Goal: Download file/media

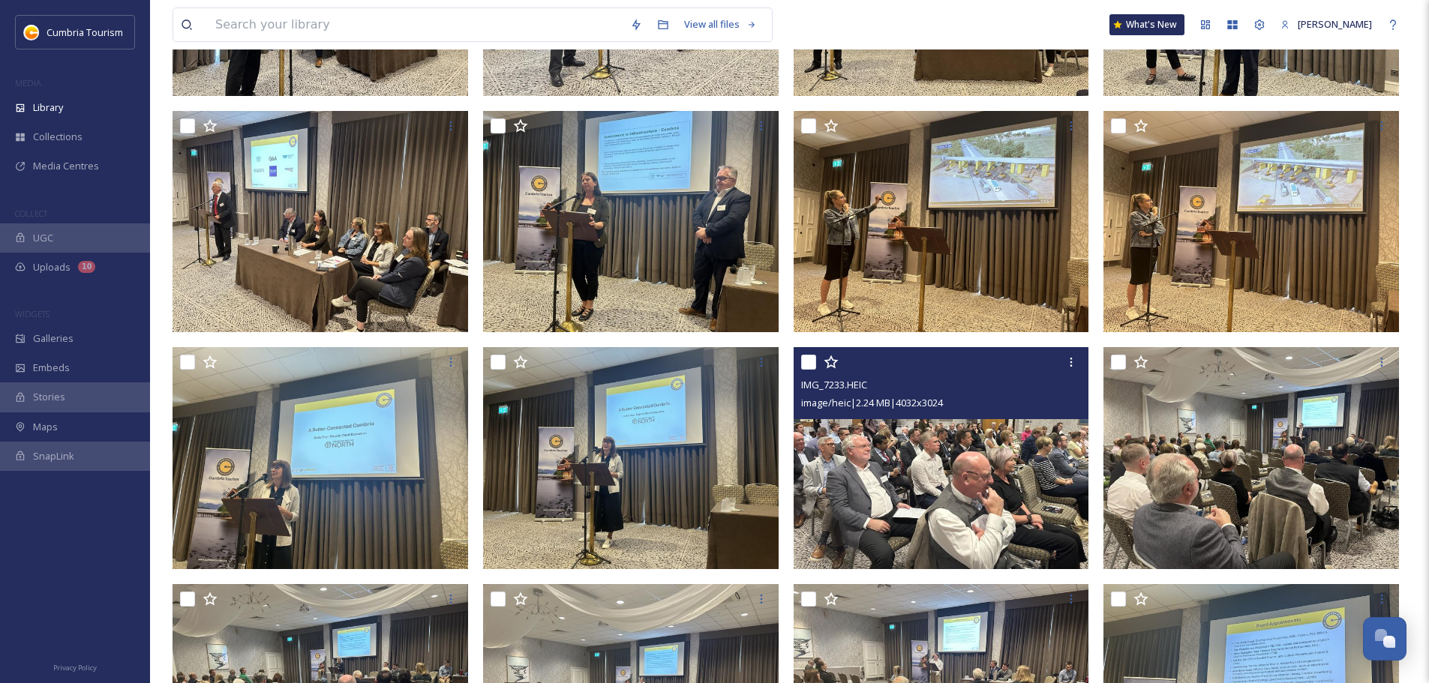
scroll to position [1800, 0]
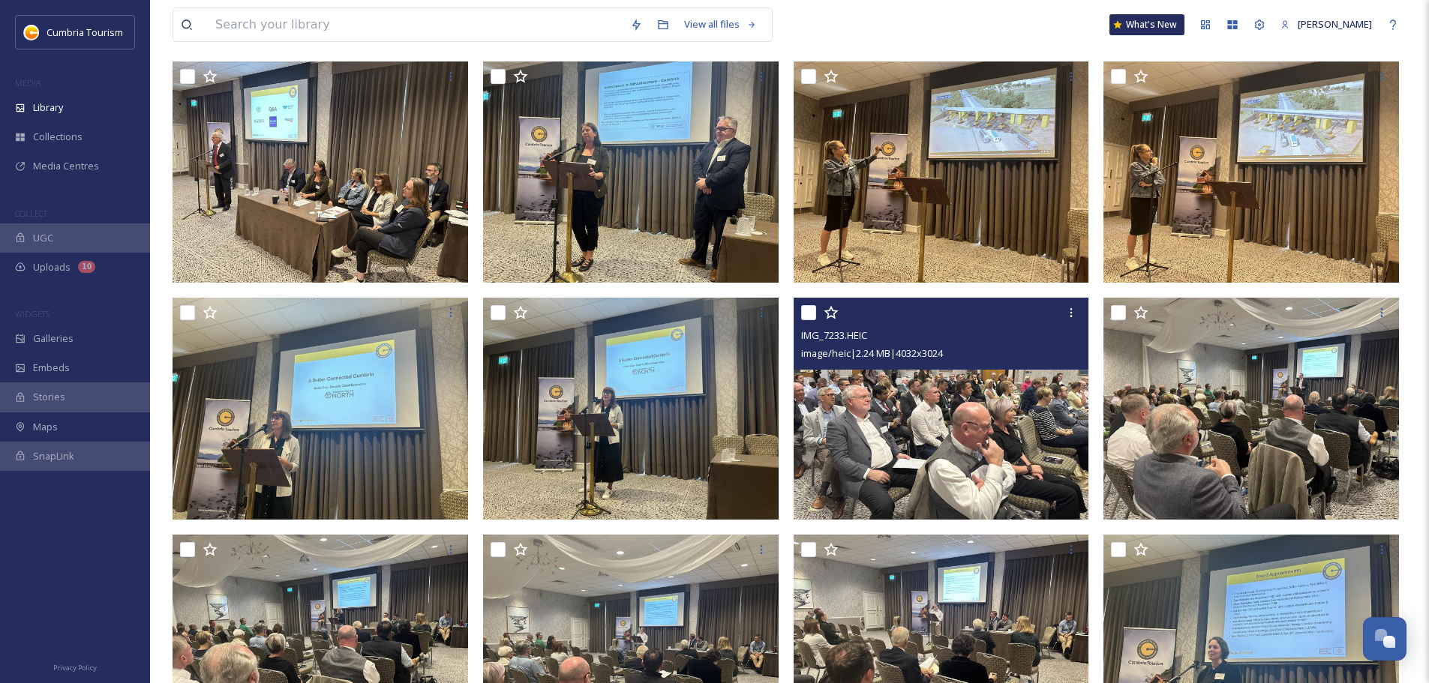
click at [959, 412] on img at bounding box center [940, 409] width 295 height 222
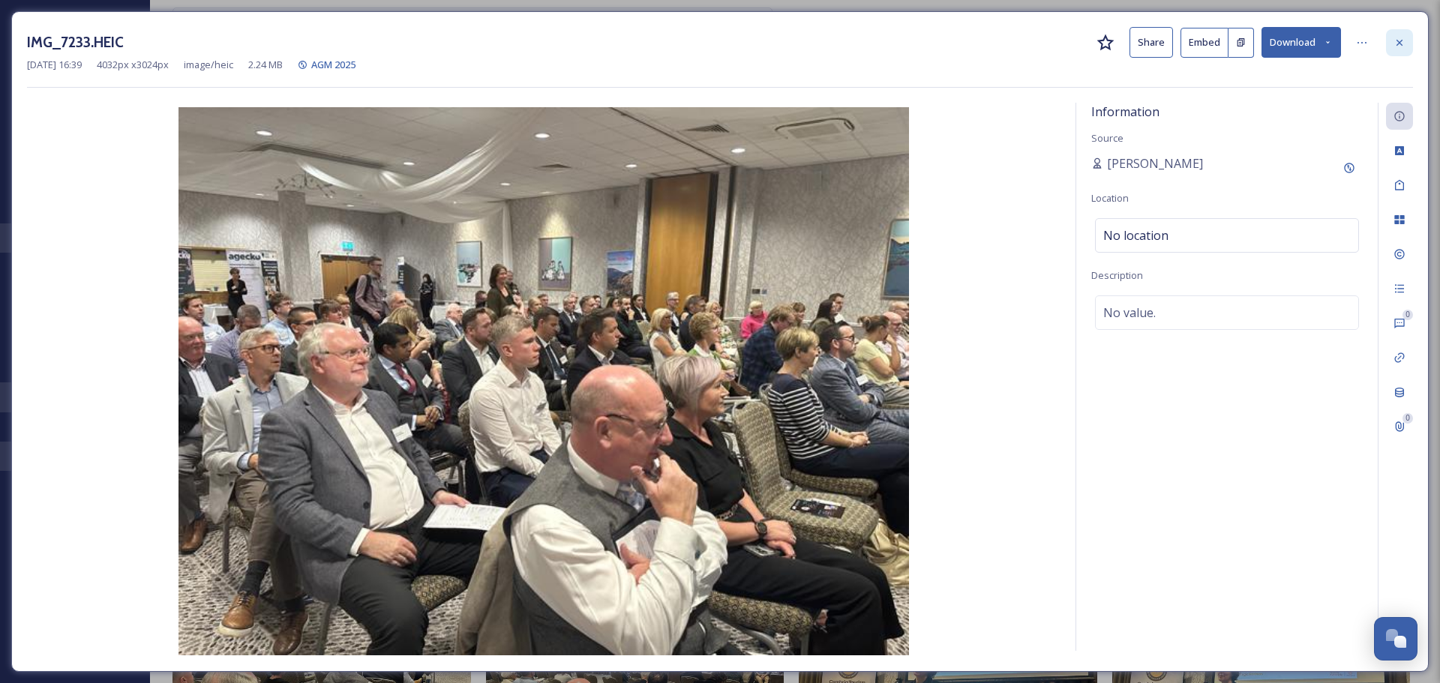
click at [959, 40] on icon at bounding box center [1399, 43] width 12 height 12
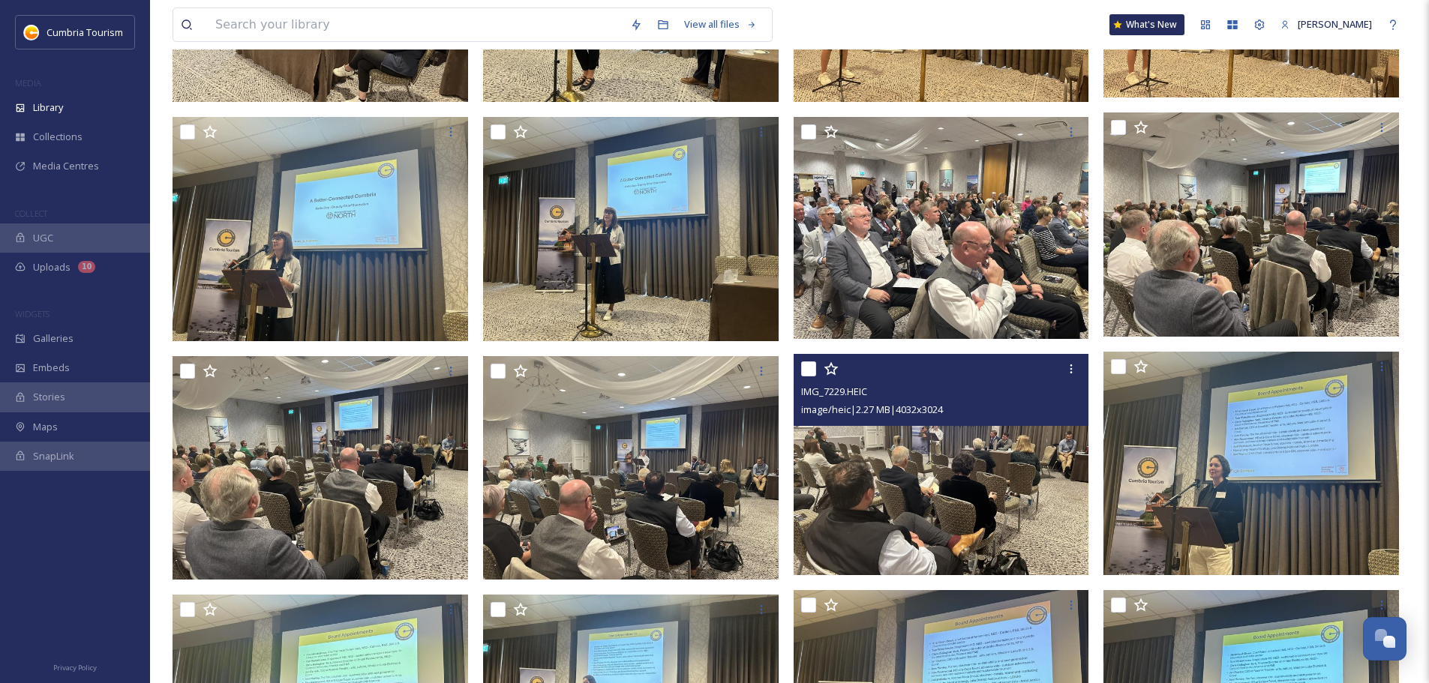
scroll to position [2025, 0]
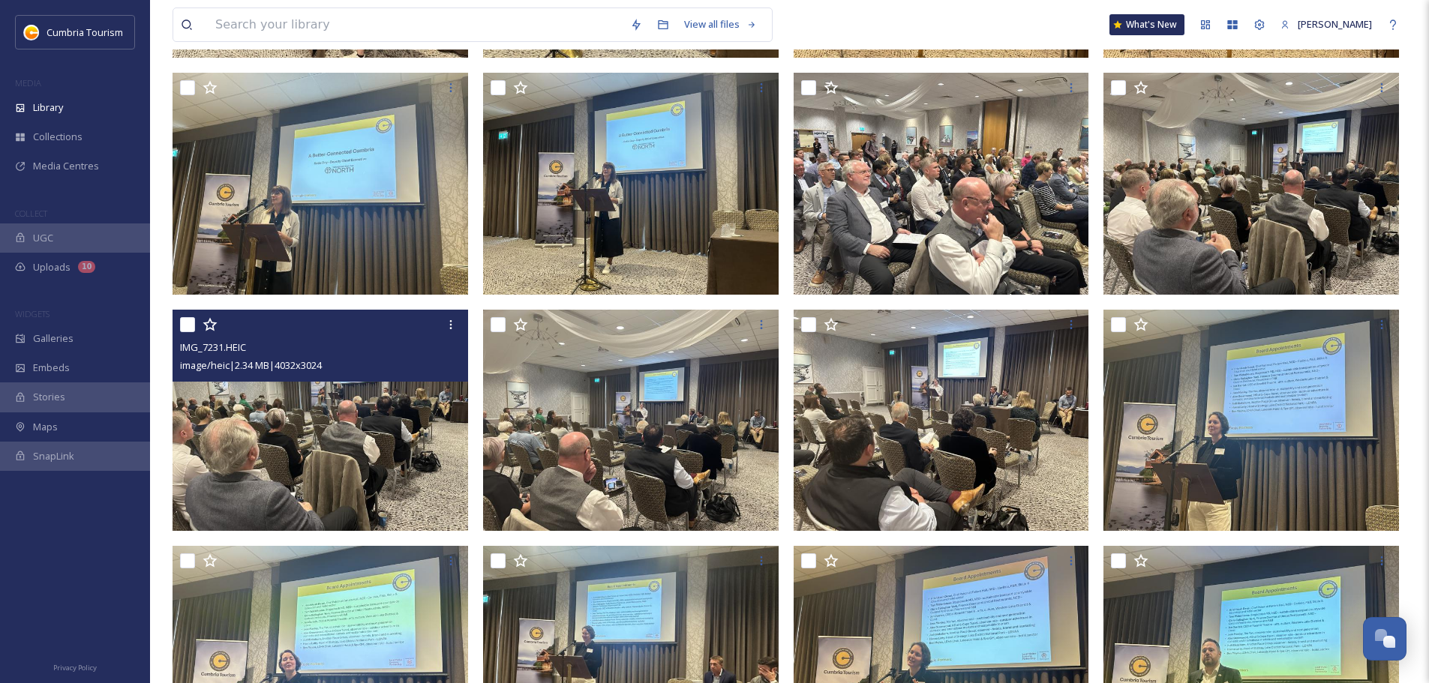
click at [402, 412] on img at bounding box center [319, 421] width 295 height 222
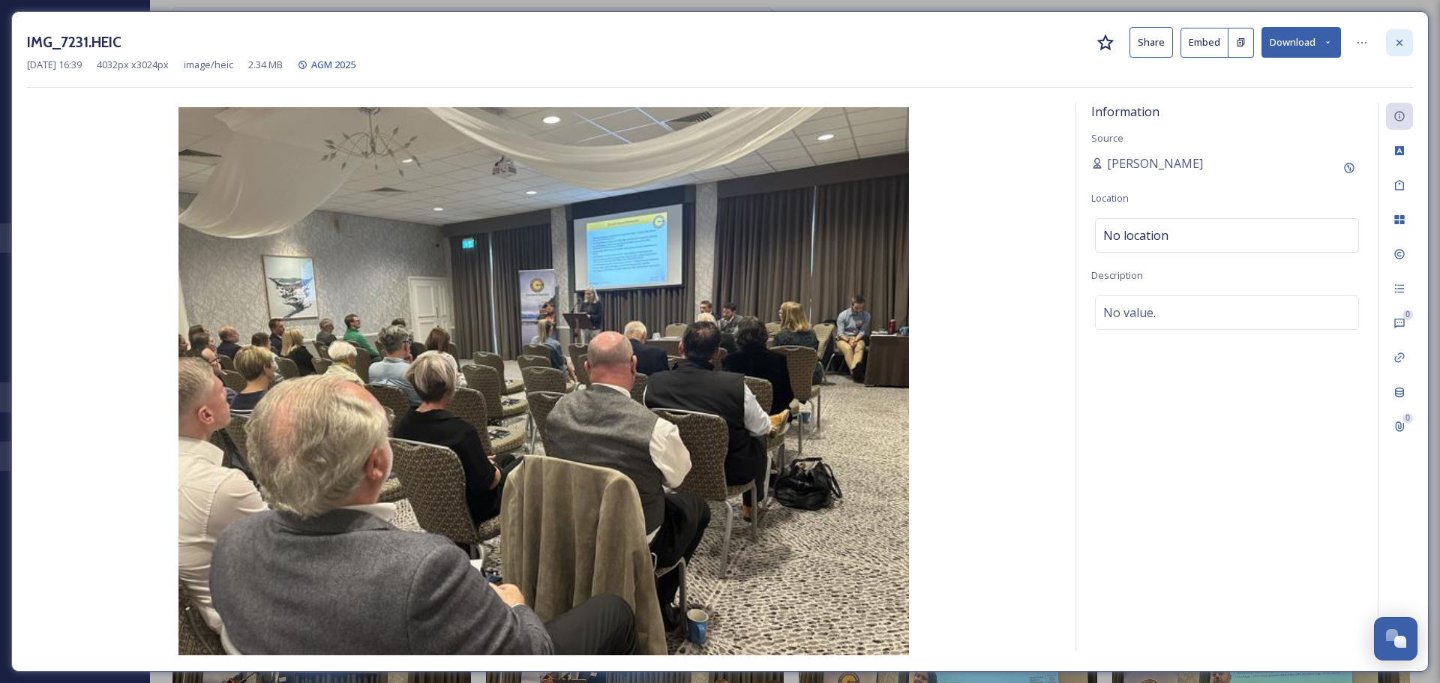
click at [959, 46] on div at bounding box center [1399, 42] width 27 height 27
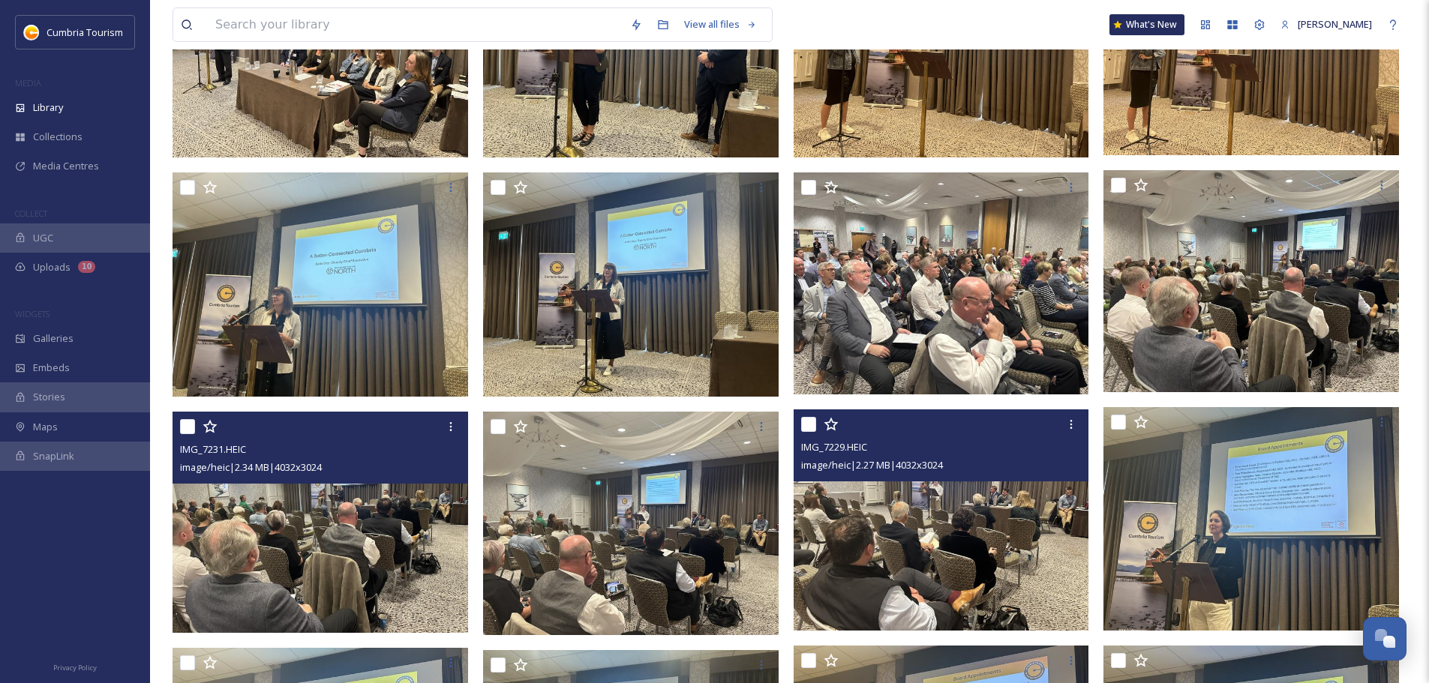
scroll to position [2025, 0]
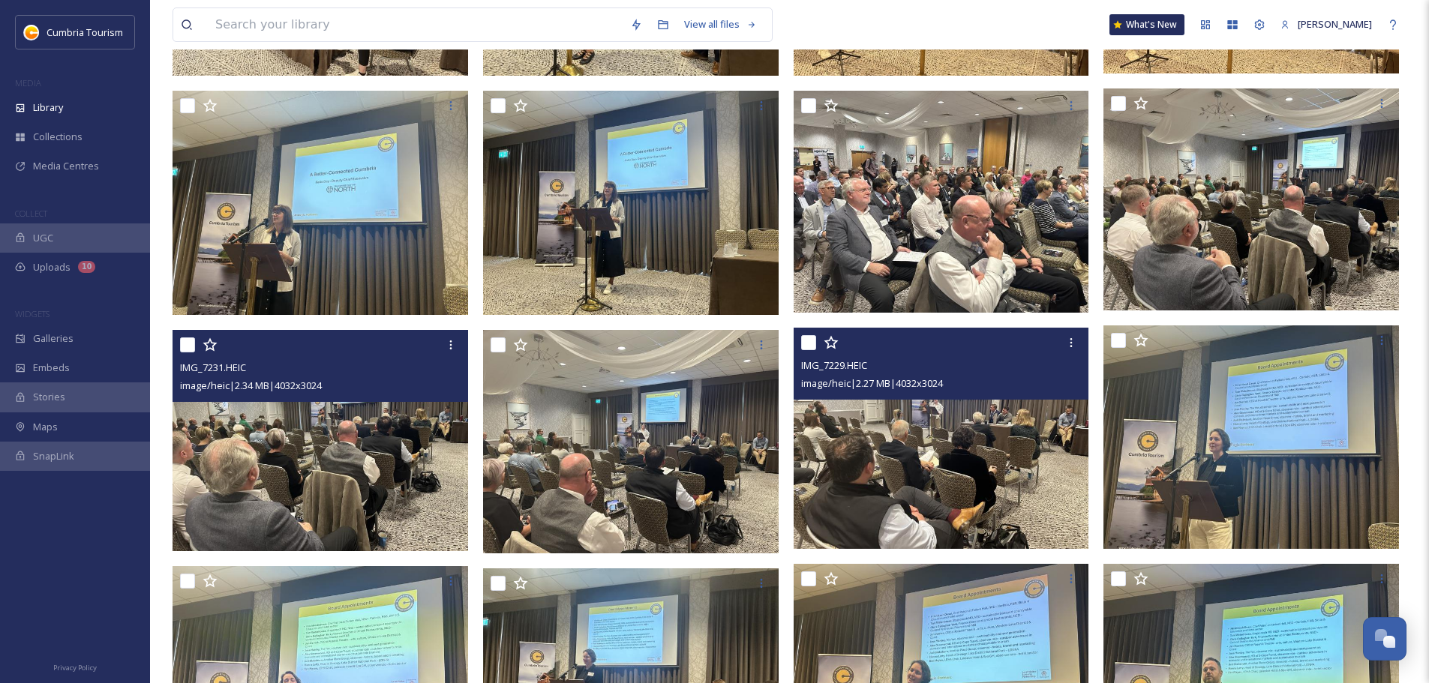
click at [959, 412] on img at bounding box center [940, 439] width 295 height 222
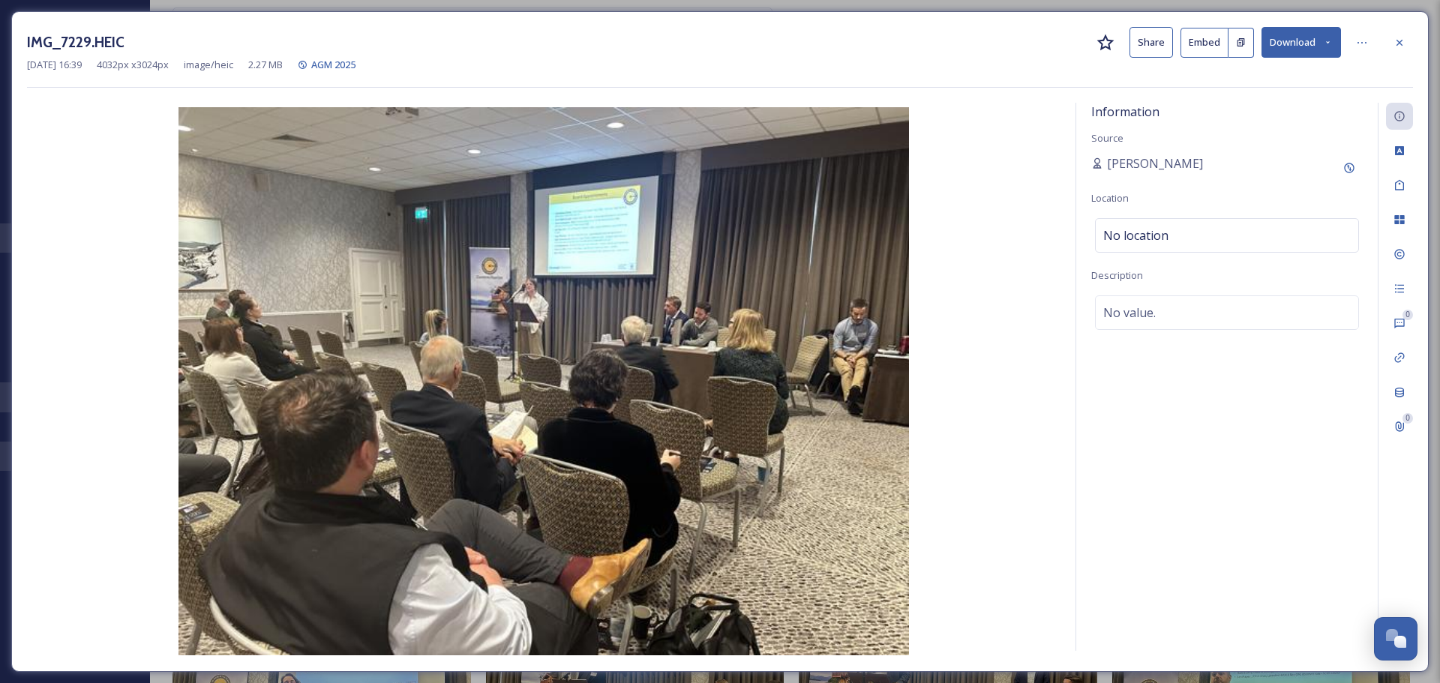
click at [617, 412] on img at bounding box center [543, 381] width 1033 height 548
click at [959, 50] on div at bounding box center [1399, 42] width 27 height 27
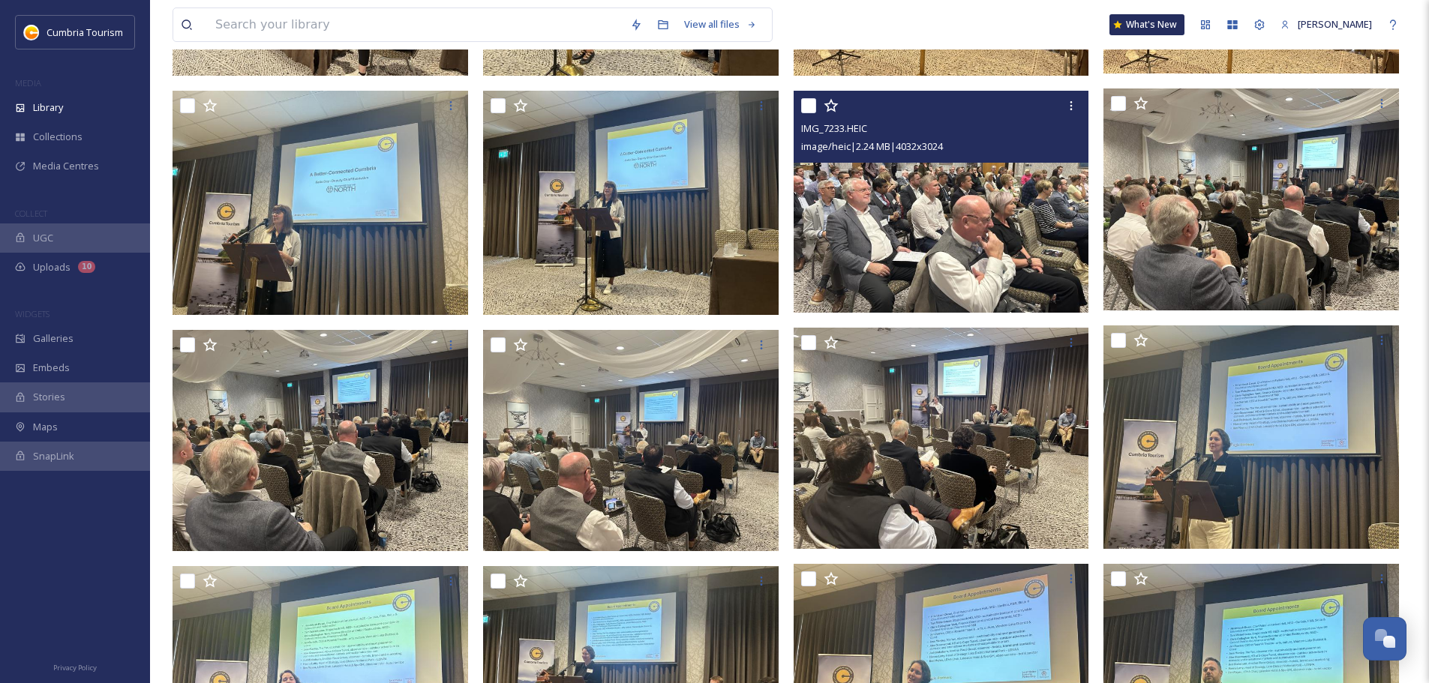
click at [935, 217] on img at bounding box center [940, 202] width 295 height 222
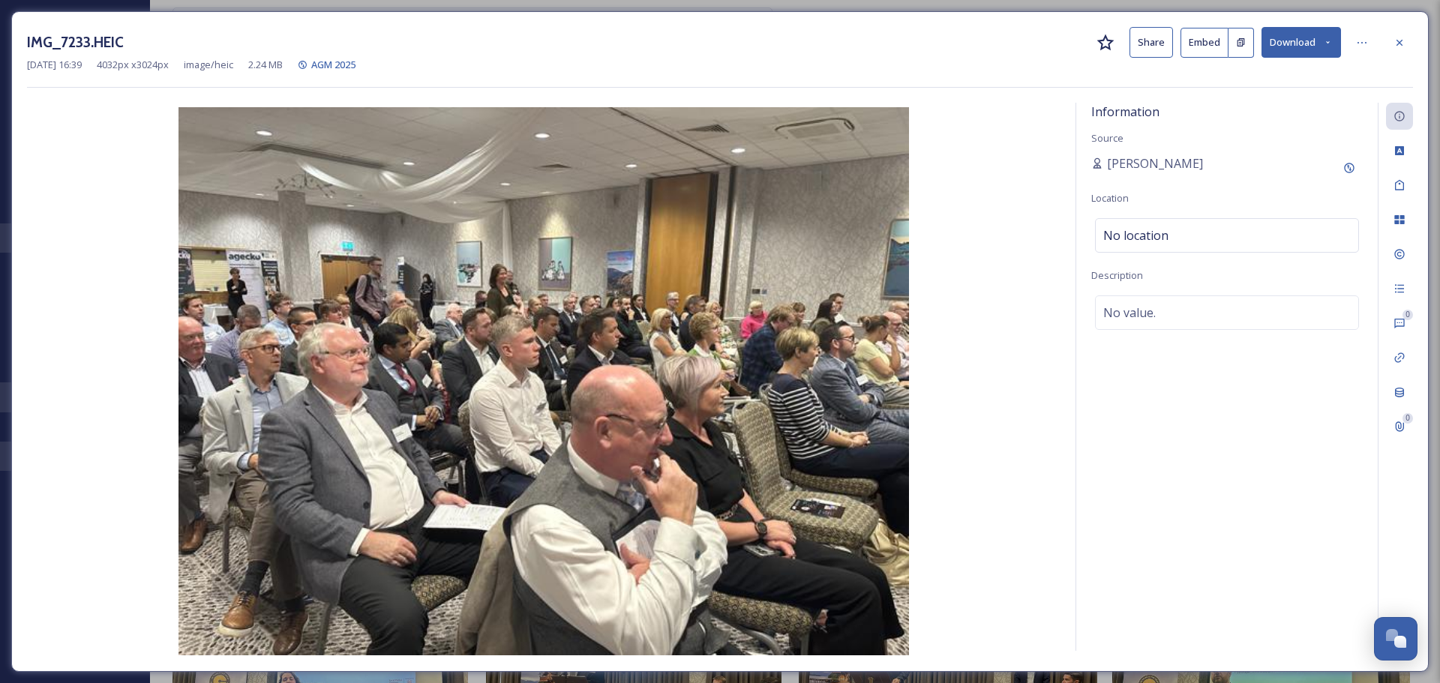
click at [676, 348] on img at bounding box center [543, 381] width 1033 height 548
click at [959, 43] on icon at bounding box center [1399, 43] width 12 height 12
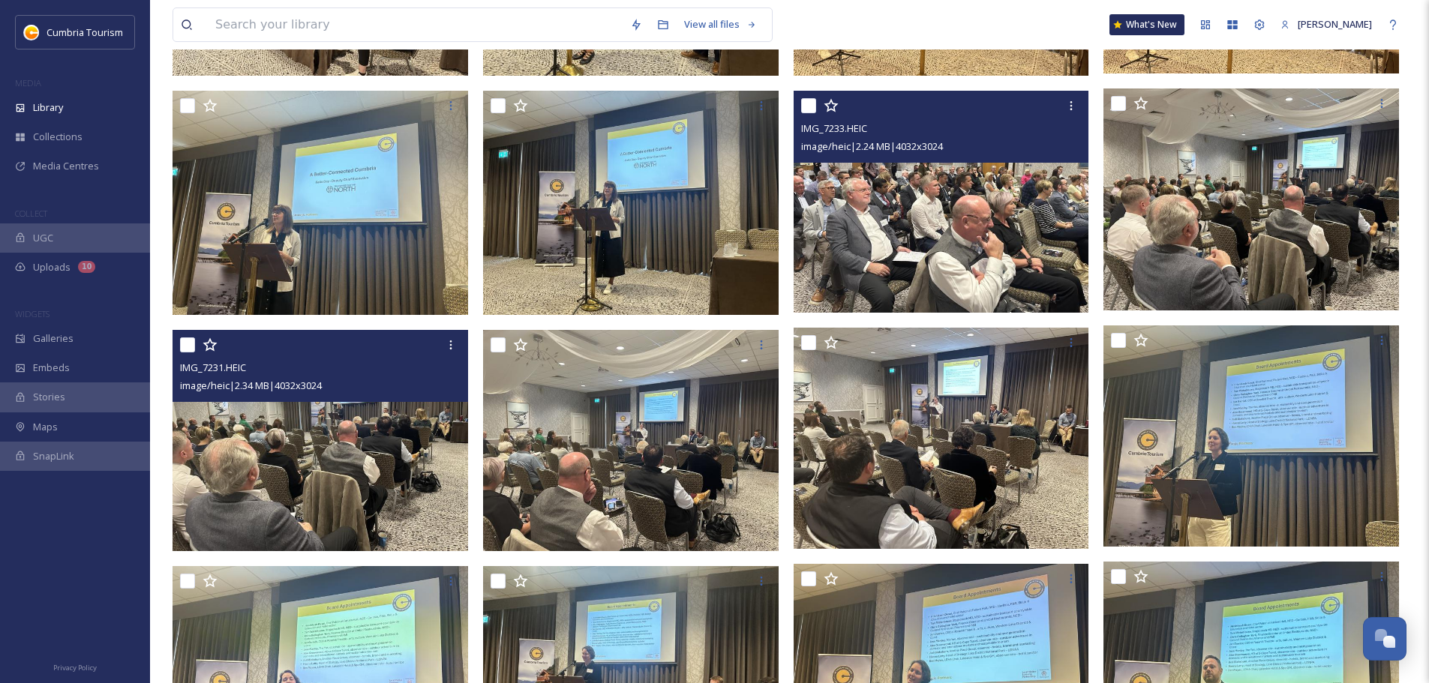
click at [363, 412] on img at bounding box center [319, 441] width 295 height 222
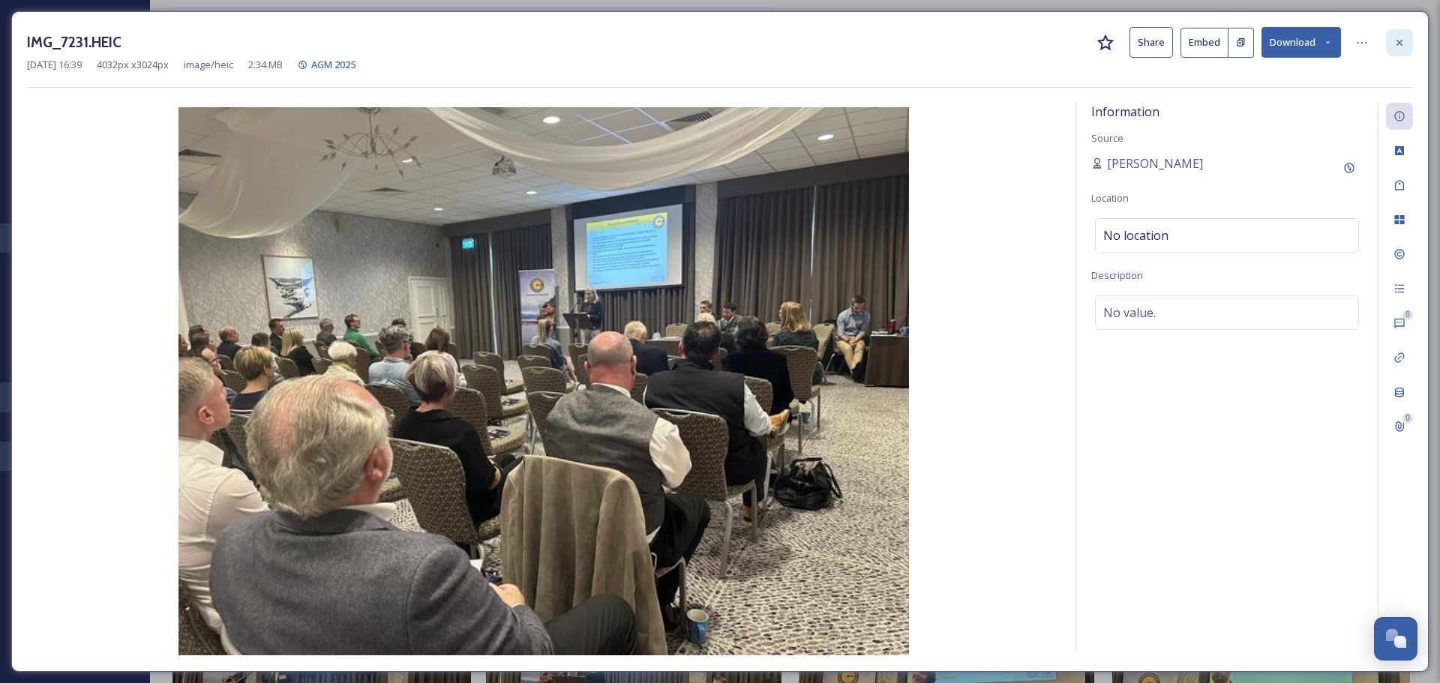
click at [959, 41] on div at bounding box center [1399, 42] width 27 height 27
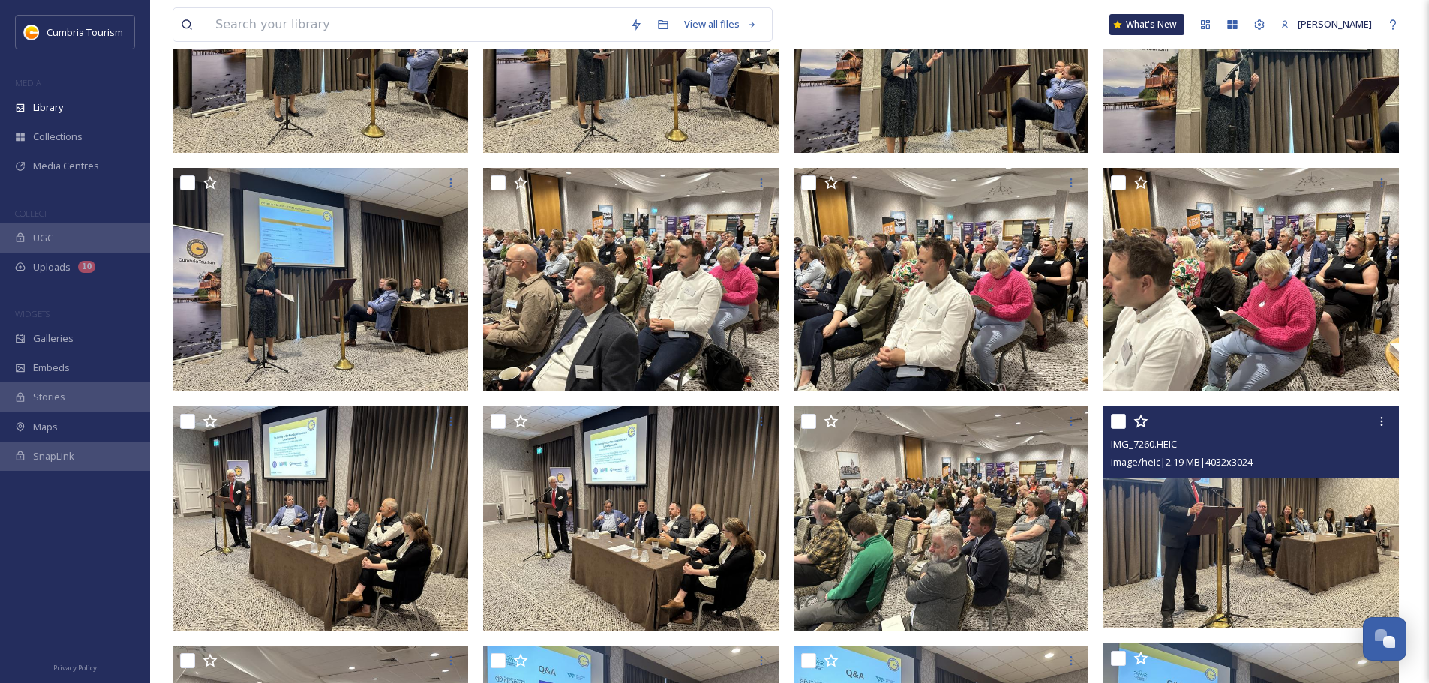
scroll to position [675, 0]
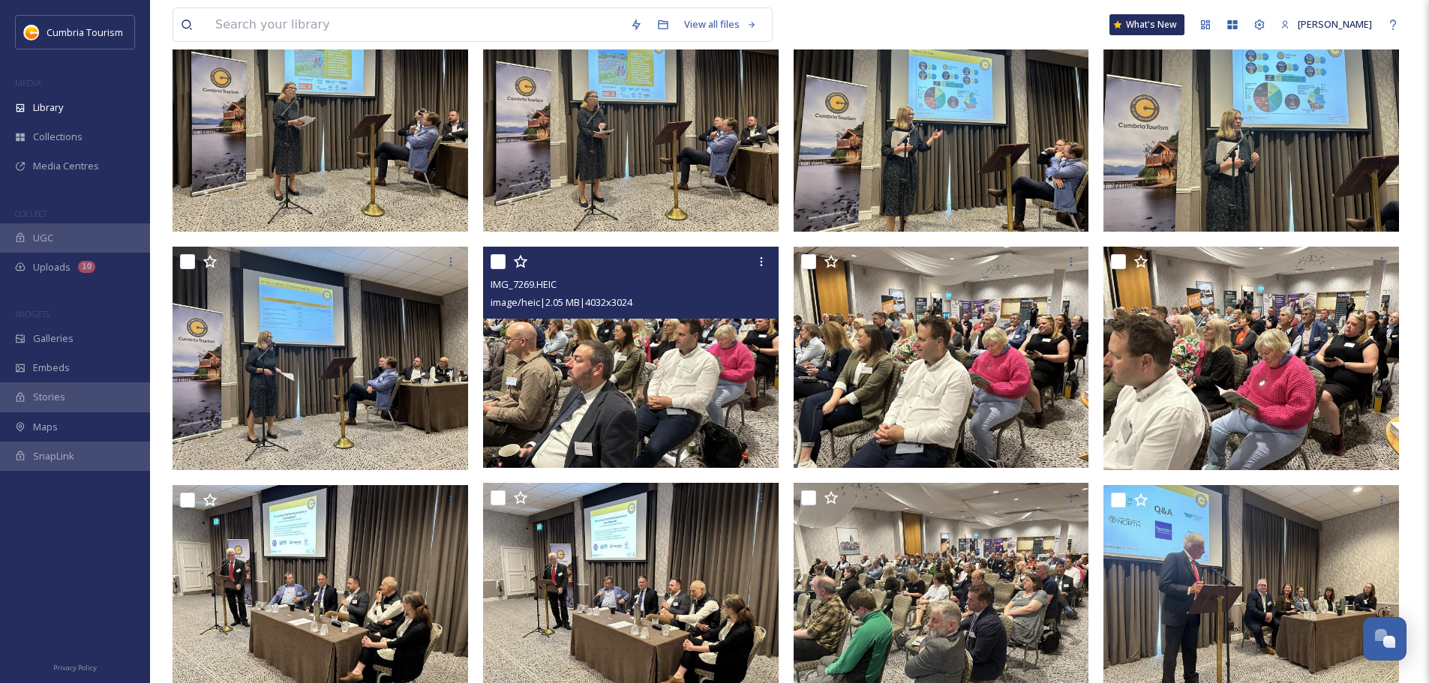
click at [552, 407] on img at bounding box center [630, 358] width 295 height 222
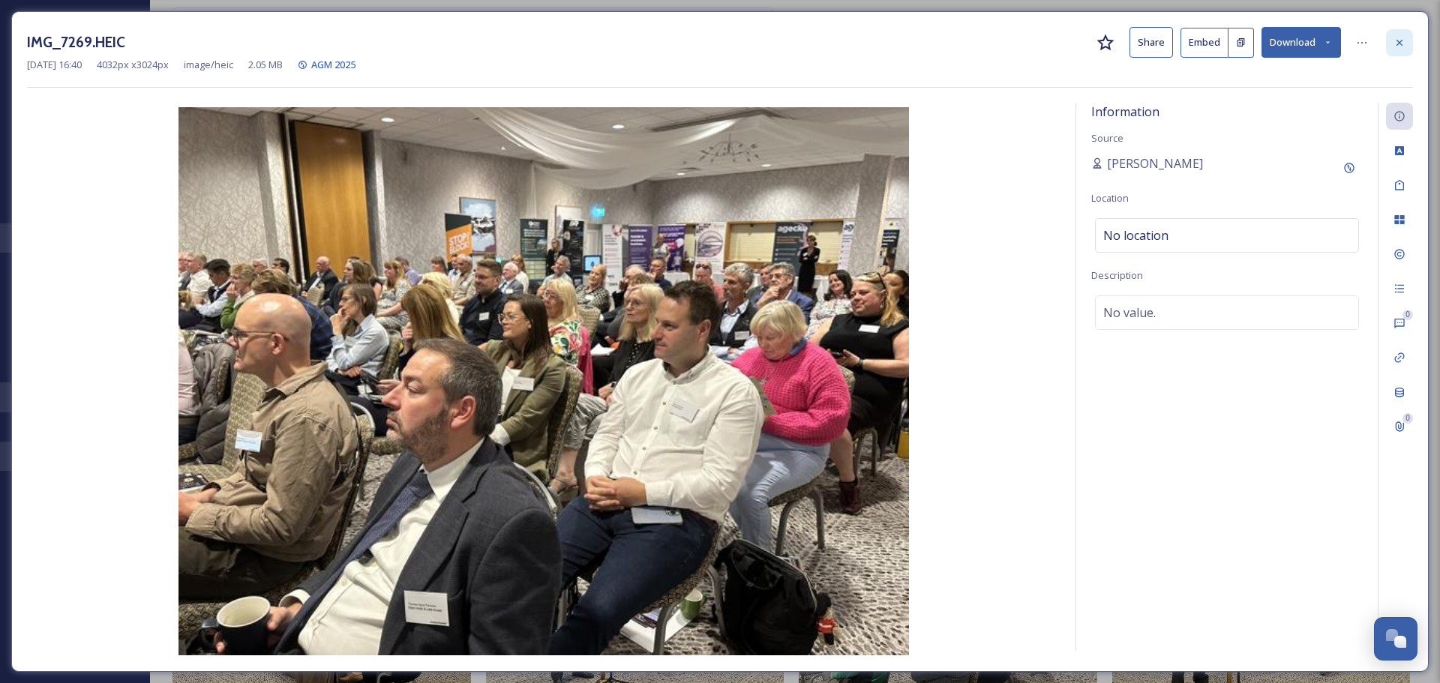
click at [959, 47] on icon at bounding box center [1399, 43] width 12 height 12
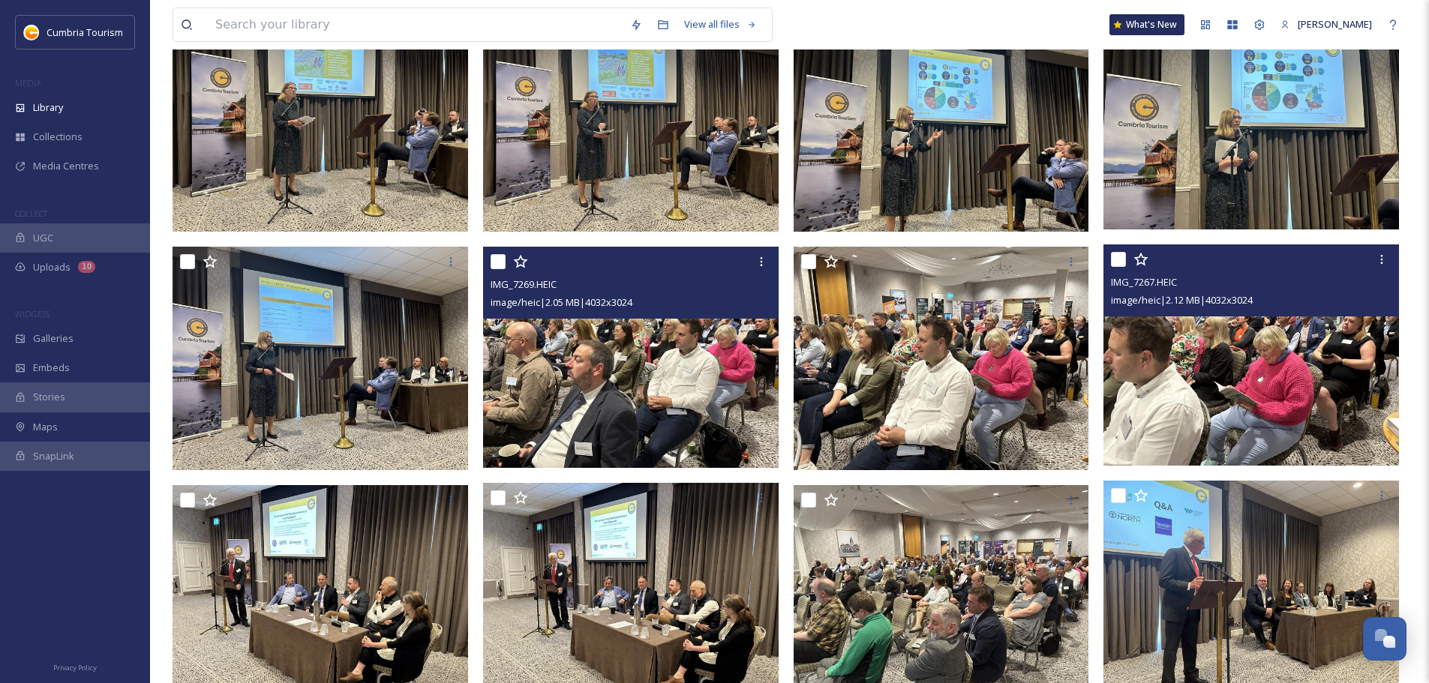
click at [959, 412] on img at bounding box center [1250, 355] width 295 height 222
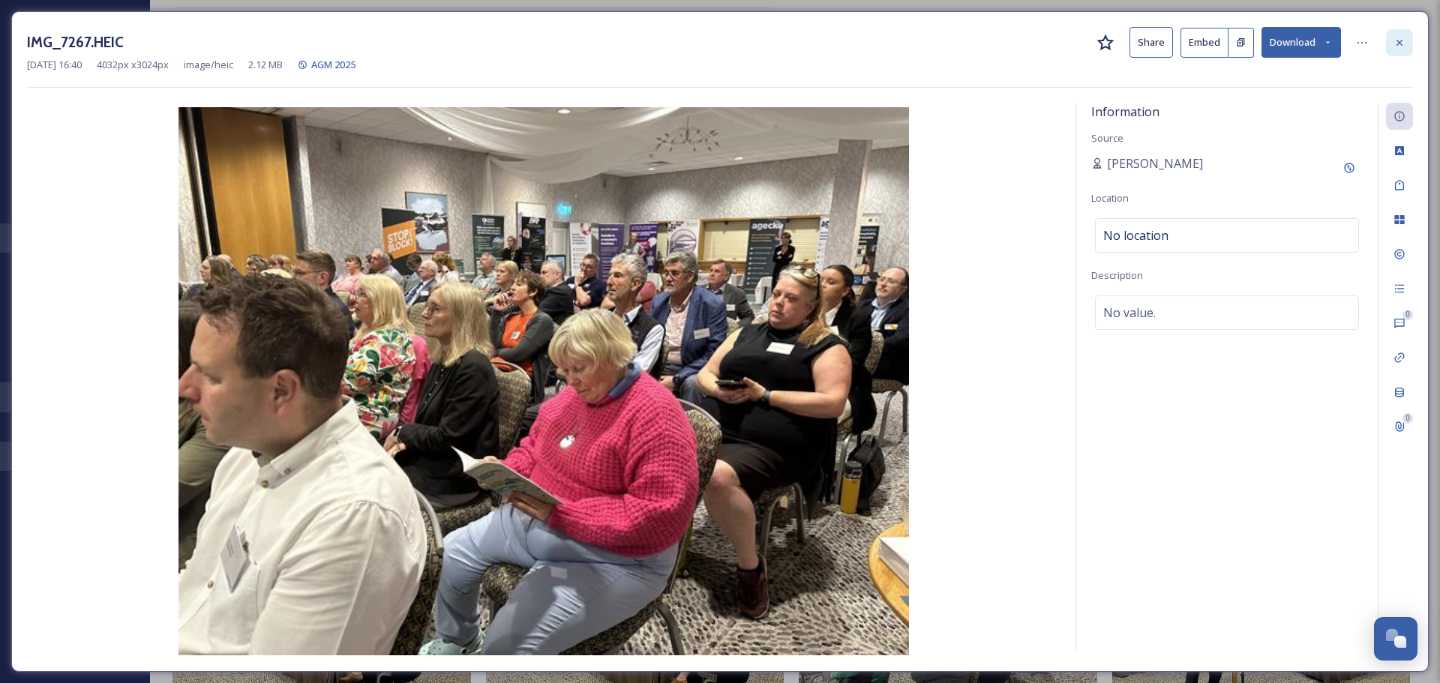
click at [959, 43] on icon at bounding box center [1399, 43] width 12 height 12
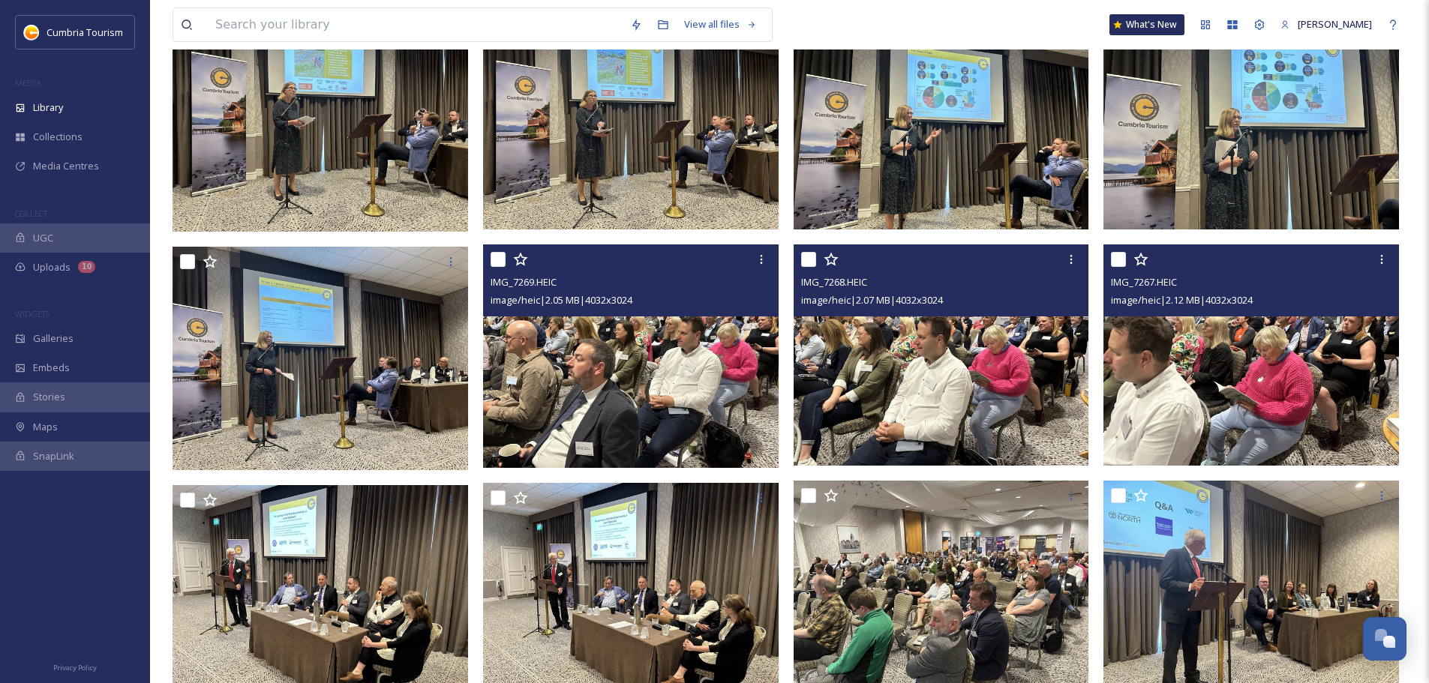
click at [907, 350] on img at bounding box center [940, 355] width 295 height 222
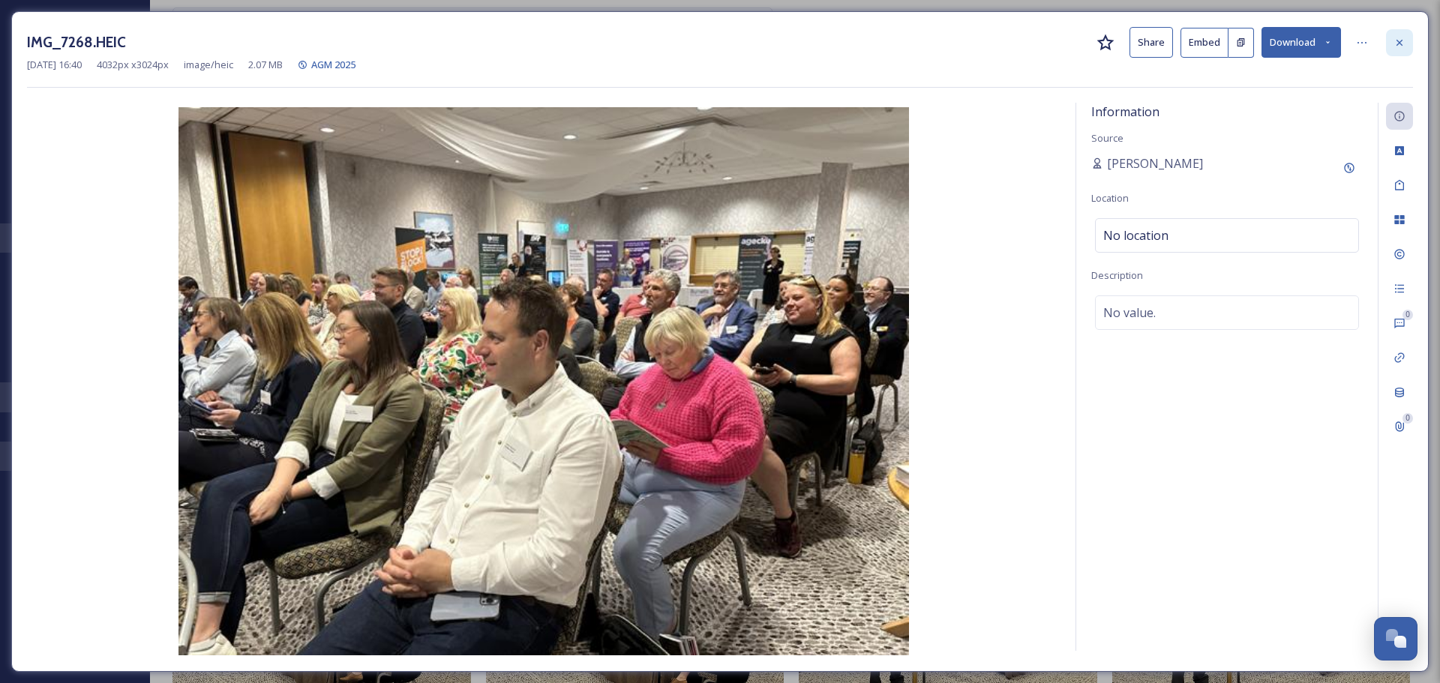
drag, startPoint x: 1400, startPoint y: 42, endPoint x: 1099, endPoint y: 169, distance: 327.0
click at [959, 40] on icon at bounding box center [1399, 43] width 12 height 12
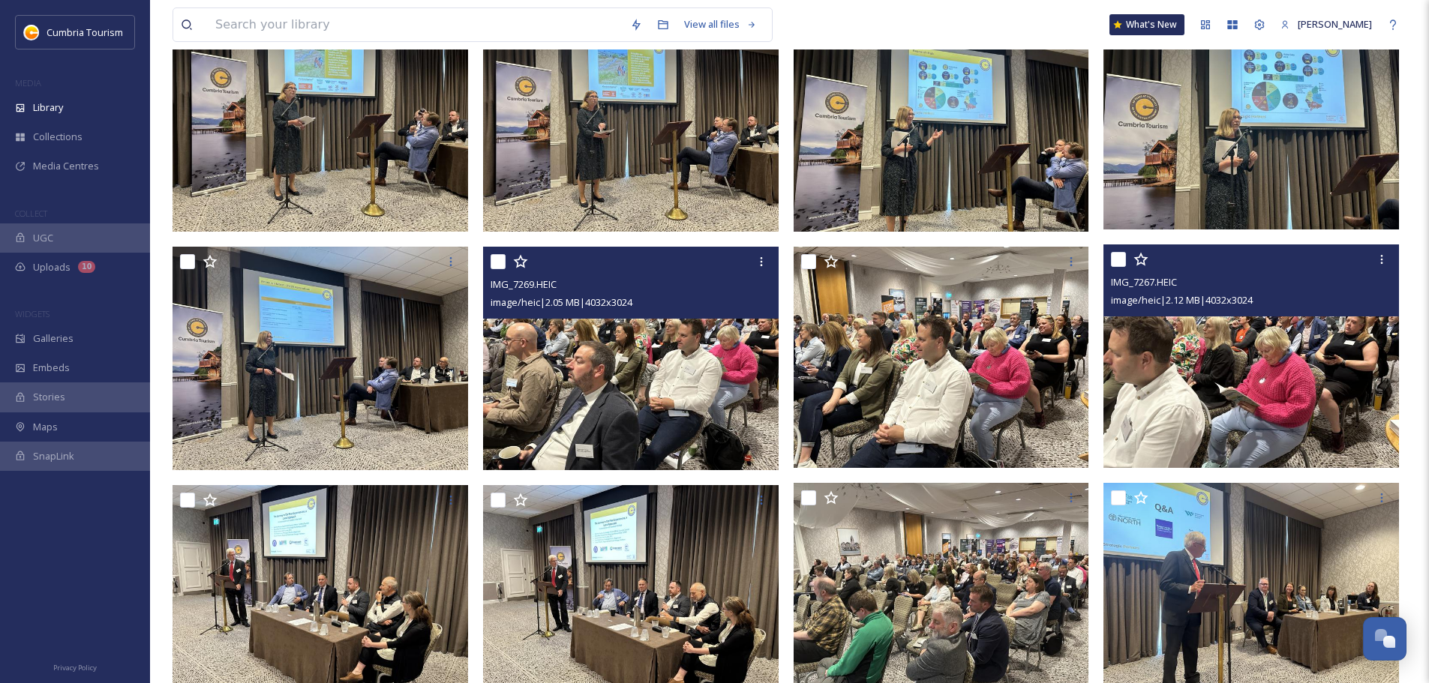
click at [718, 391] on img at bounding box center [632, 359] width 298 height 224
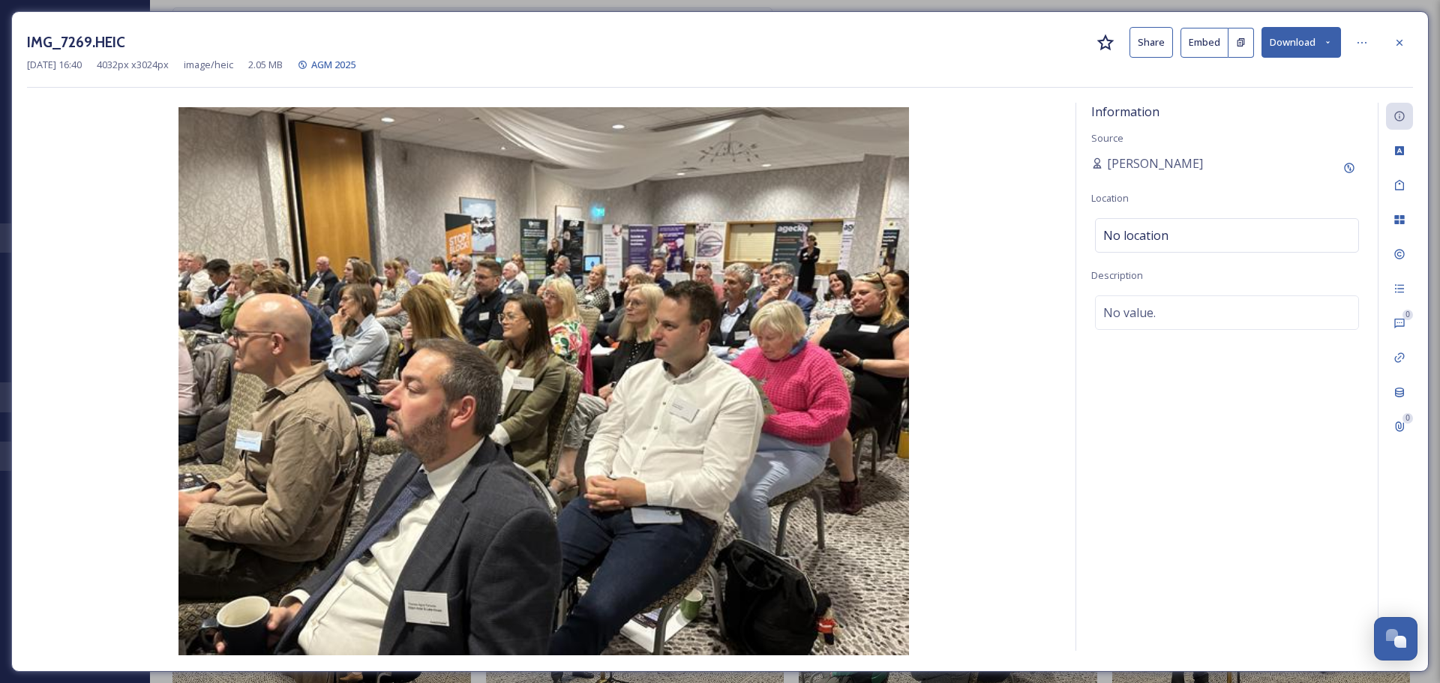
click at [959, 39] on button "Download" at bounding box center [1300, 42] width 79 height 31
click at [959, 85] on div "Download Original (4032 x 3024)" at bounding box center [1261, 76] width 157 height 29
drag, startPoint x: 1007, startPoint y: 68, endPoint x: -31, endPoint y: 359, distance: 1078.0
click at [959, 43] on icon at bounding box center [1399, 42] width 6 height 6
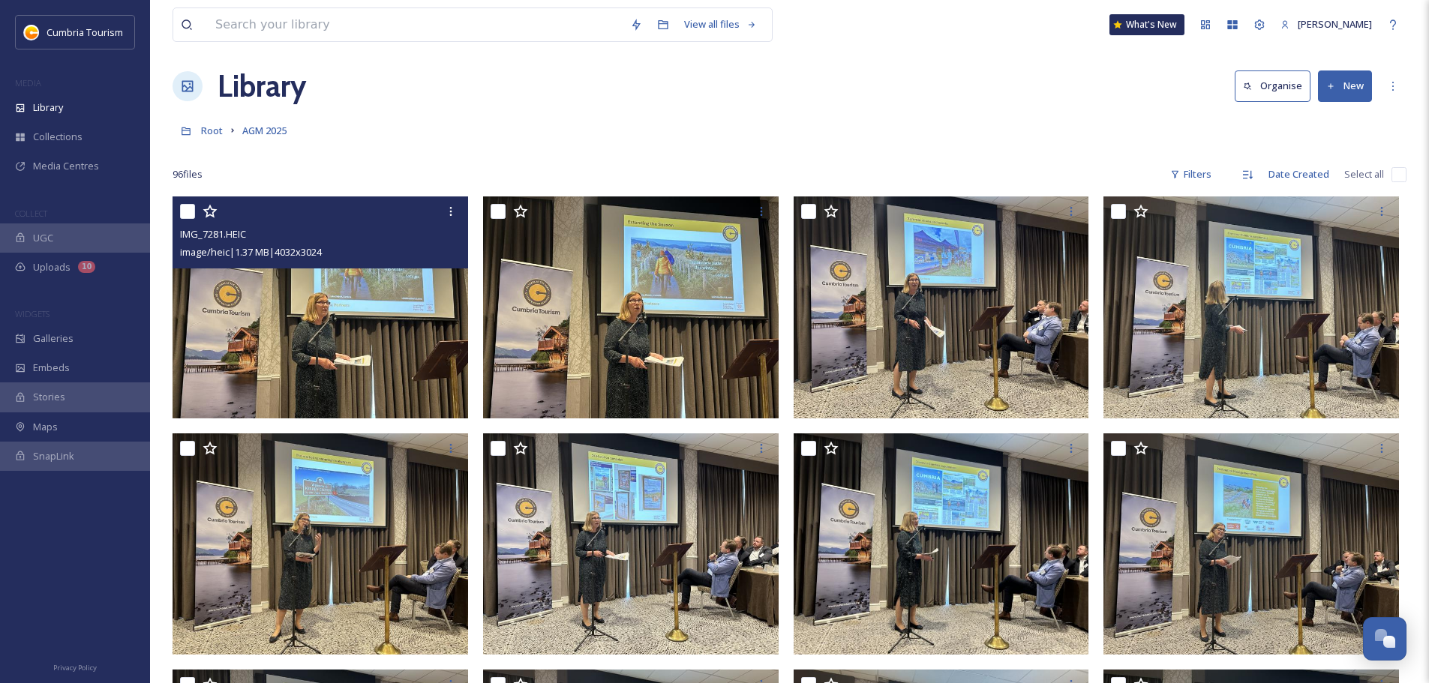
scroll to position [7, 0]
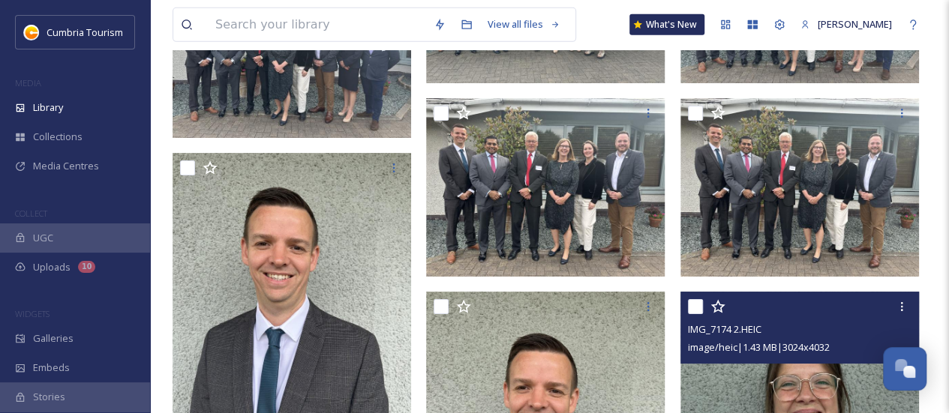
scroll to position [5137, 0]
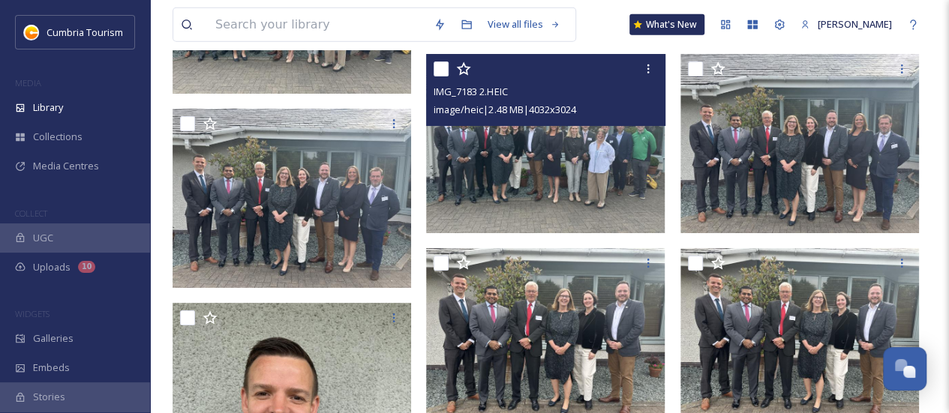
click at [550, 215] on img at bounding box center [545, 143] width 238 height 179
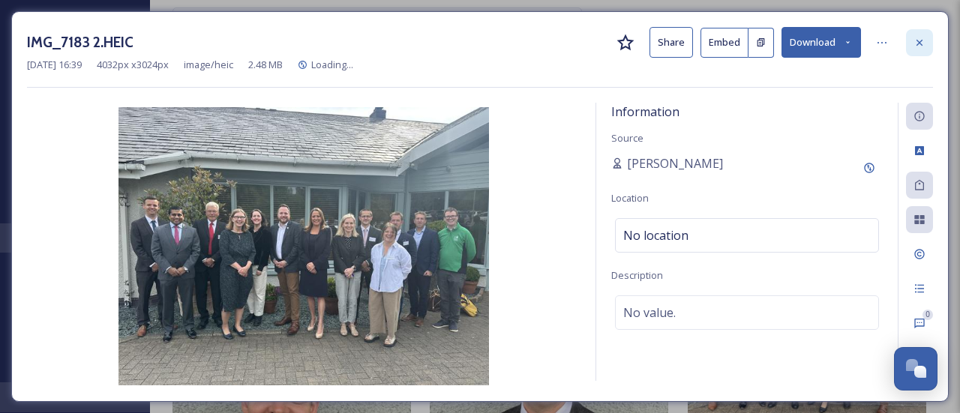
click at [916, 41] on icon at bounding box center [919, 43] width 12 height 12
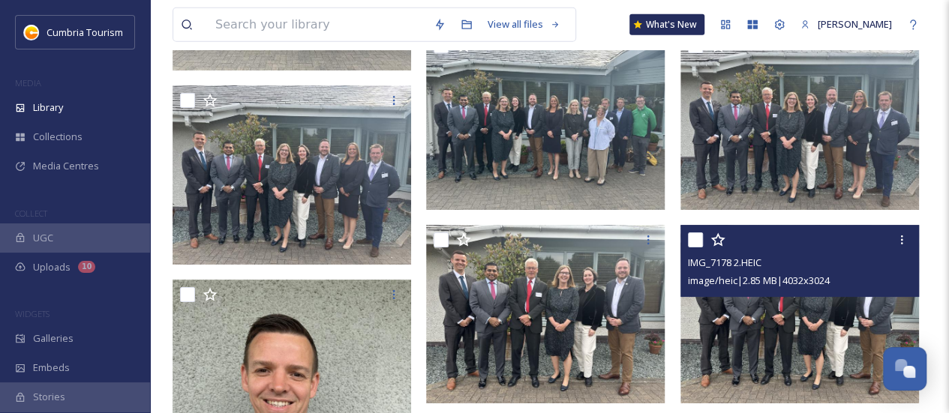
scroll to position [5137, 0]
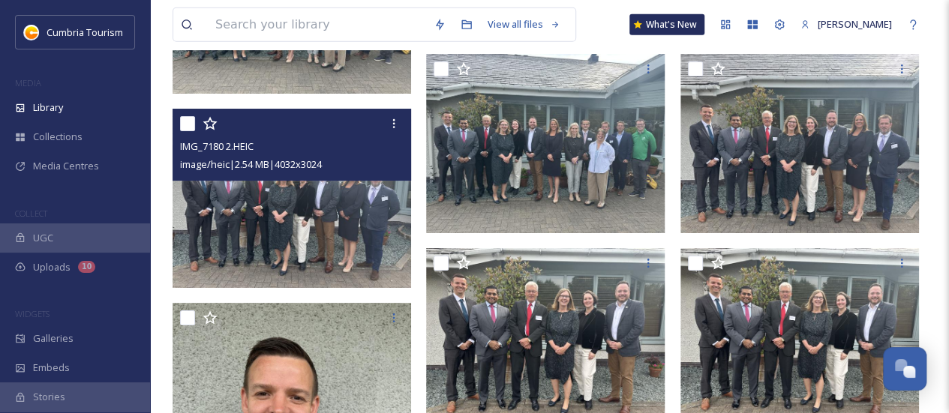
click at [307, 251] on img at bounding box center [291, 198] width 238 height 179
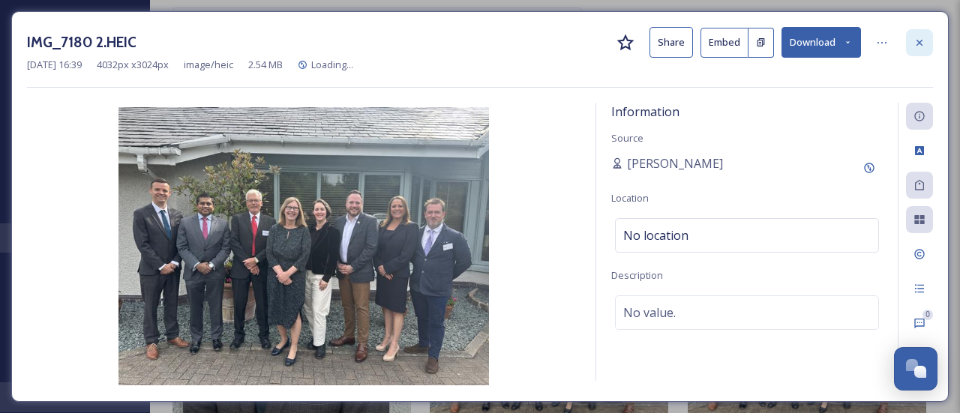
click at [925, 41] on div at bounding box center [919, 42] width 27 height 27
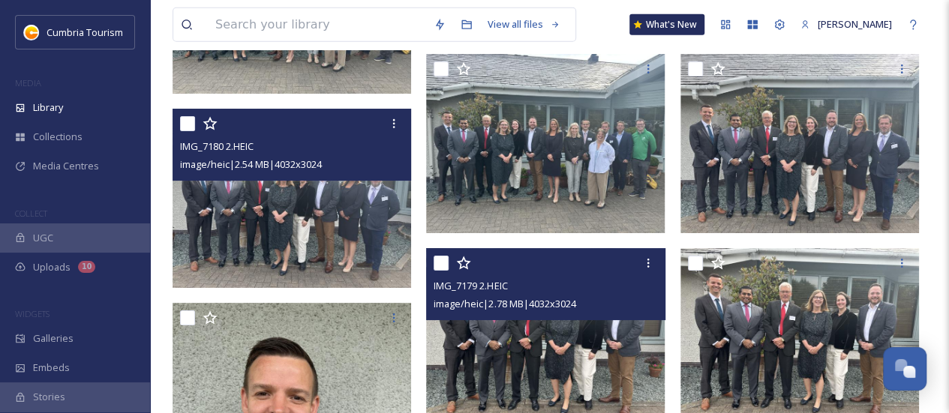
click at [559, 367] on img at bounding box center [545, 337] width 238 height 179
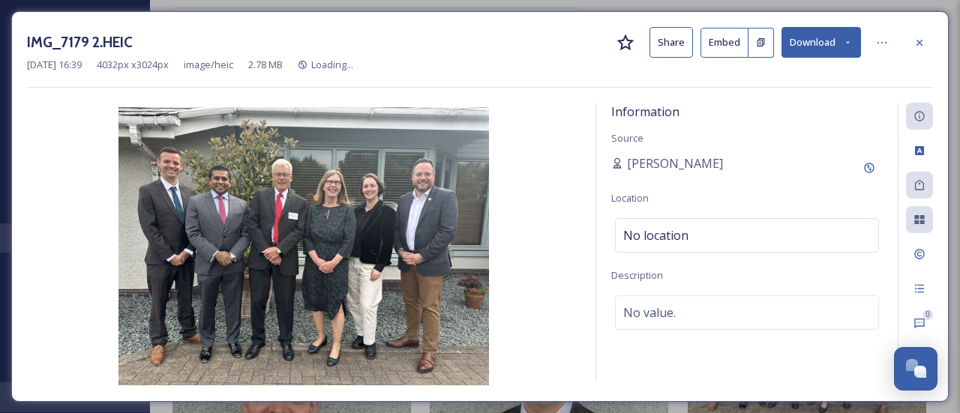
click at [811, 43] on button "Download" at bounding box center [820, 42] width 79 height 31
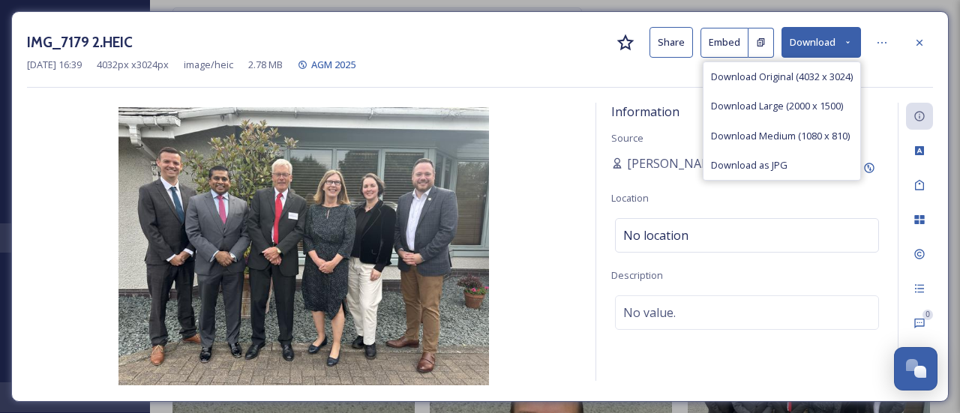
click at [803, 43] on button "Download" at bounding box center [820, 42] width 79 height 31
click at [427, 208] on img at bounding box center [303, 246] width 553 height 278
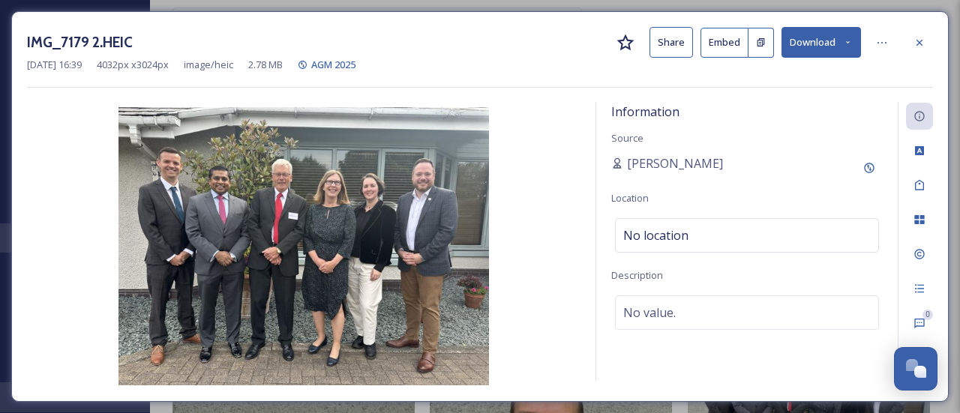
click at [806, 43] on button "Download" at bounding box center [820, 42] width 79 height 31
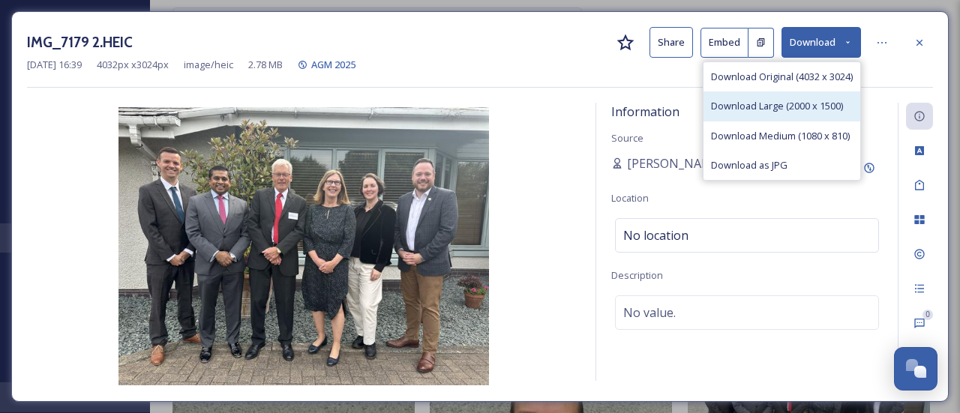
click at [757, 108] on span "Download Large (2000 x 1500)" at bounding box center [777, 106] width 132 height 14
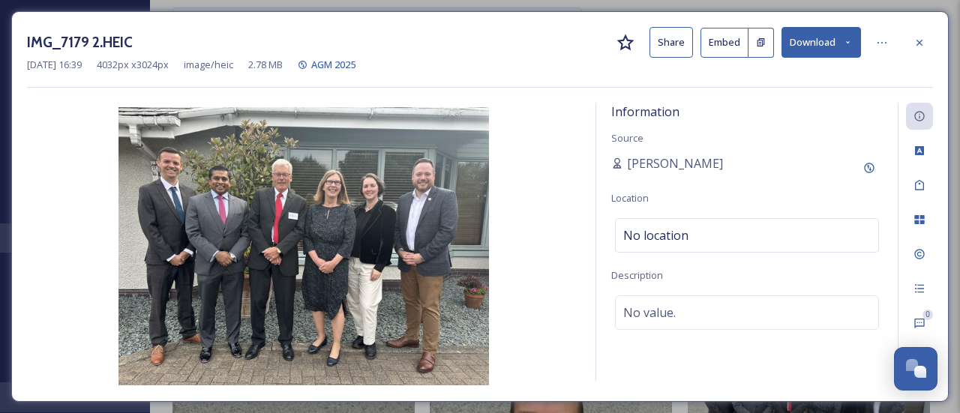
click at [939, 11] on div "IMG_7179 2.HEIC Share Embed Download [DATE] 16:39 4032 px x 3024 px image/heic …" at bounding box center [479, 206] width 937 height 391
click at [808, 49] on button "Download" at bounding box center [820, 42] width 79 height 31
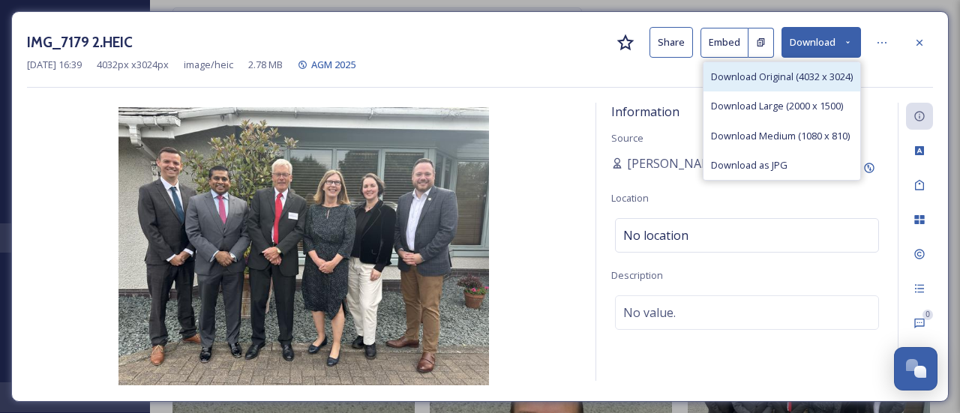
click at [786, 75] on span "Download Original (4032 x 3024)" at bounding box center [782, 77] width 142 height 14
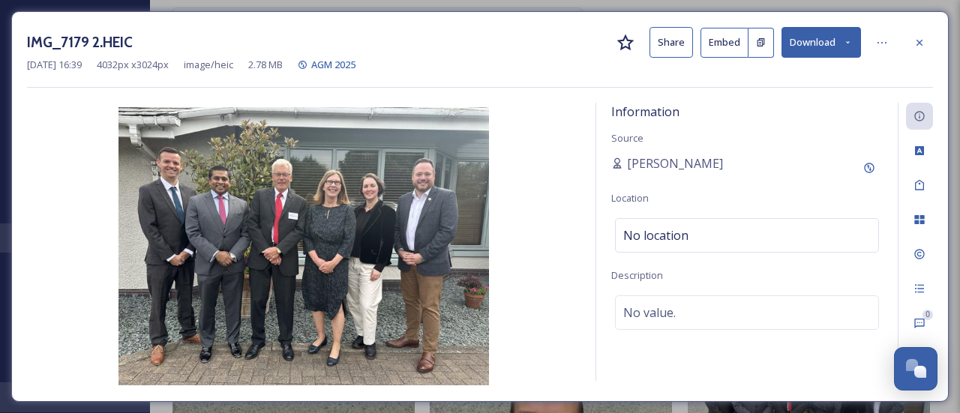
click at [913, 43] on icon at bounding box center [919, 43] width 12 height 12
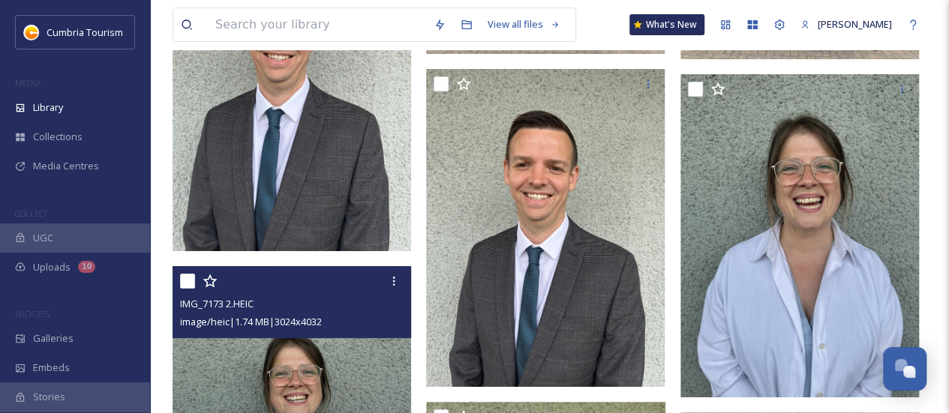
scroll to position [5437, 0]
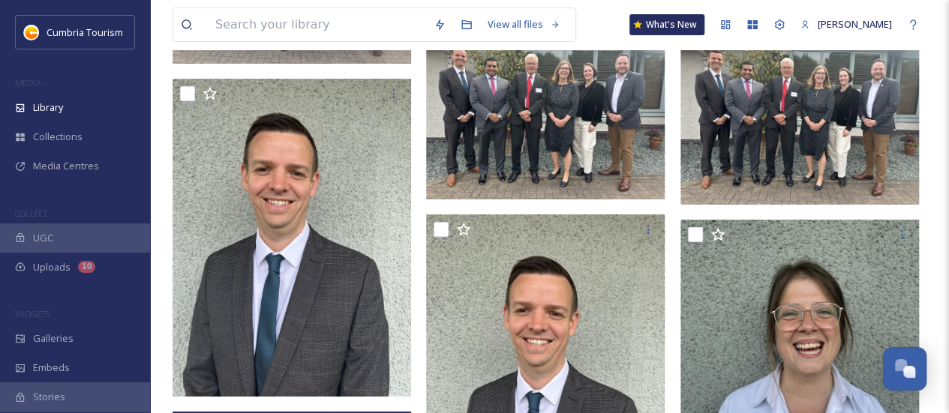
click at [369, 295] on img at bounding box center [291, 238] width 238 height 318
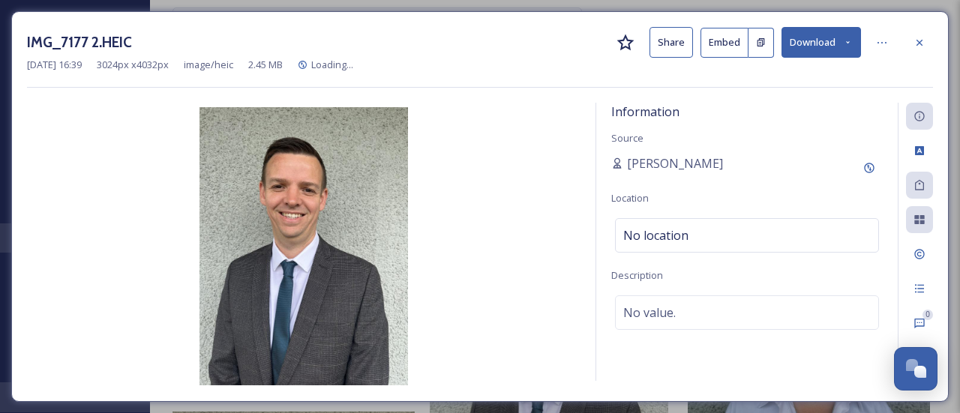
click at [822, 44] on button "Download" at bounding box center [820, 42] width 79 height 31
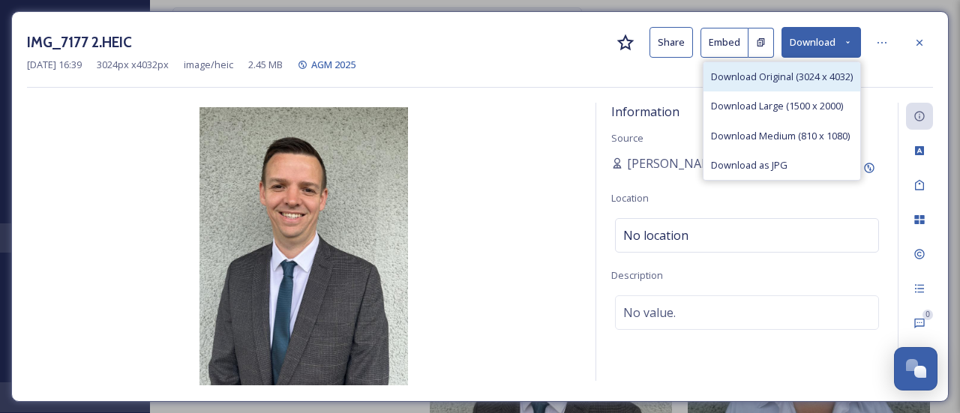
click at [790, 81] on span "Download Original (3024 x 4032)" at bounding box center [782, 77] width 142 height 14
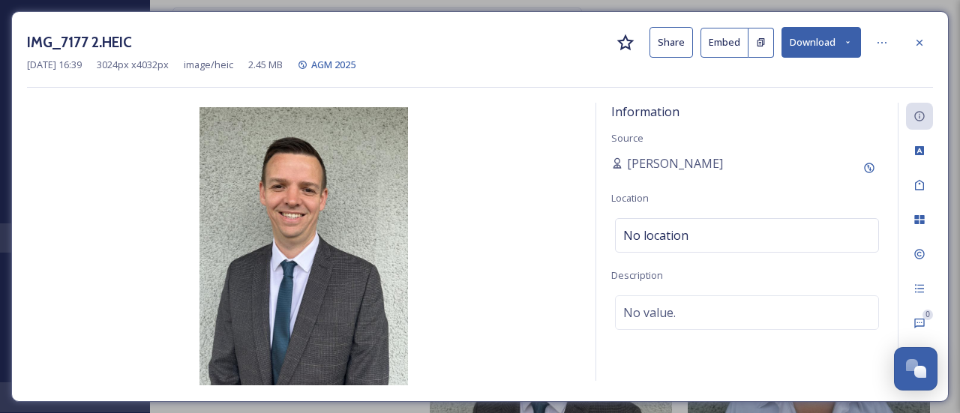
click at [918, 40] on icon at bounding box center [919, 42] width 6 height 6
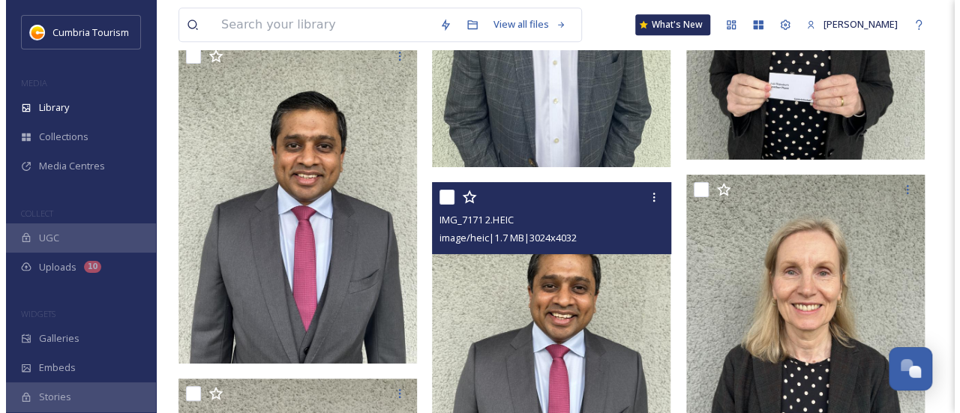
scroll to position [5961, 0]
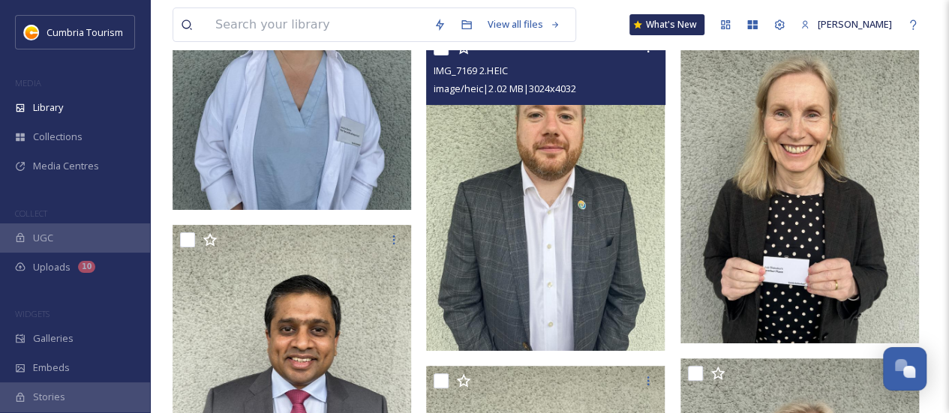
click at [589, 241] on img at bounding box center [545, 192] width 238 height 318
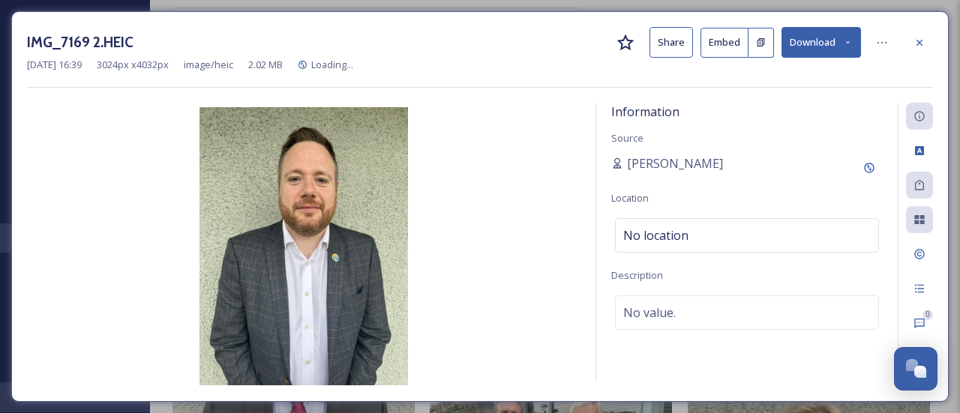
click at [823, 41] on button "Download" at bounding box center [820, 42] width 79 height 31
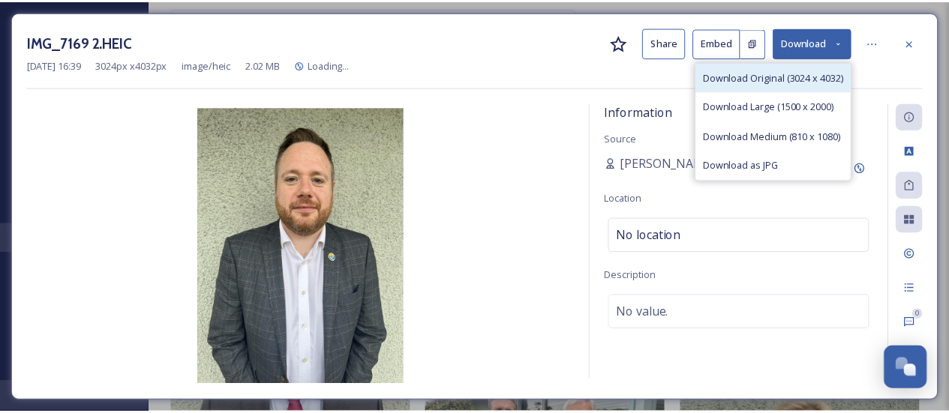
scroll to position [5967, 0]
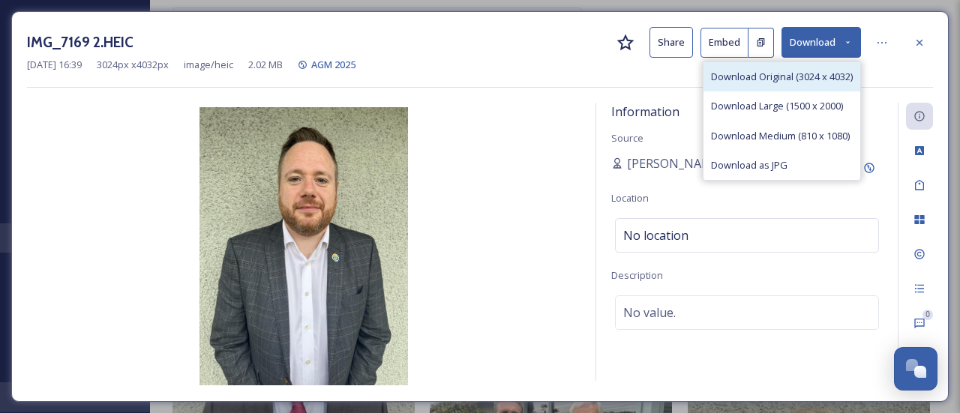
click at [778, 79] on span "Download Original (3024 x 4032)" at bounding box center [782, 77] width 142 height 14
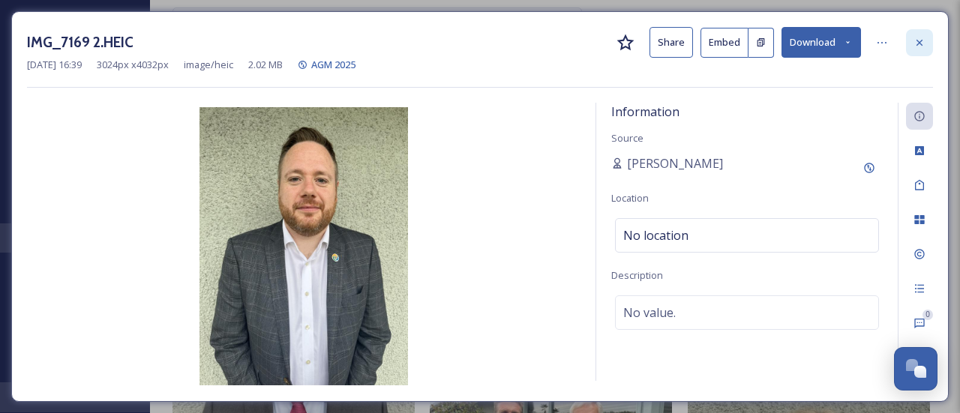
click at [924, 43] on icon at bounding box center [919, 43] width 12 height 12
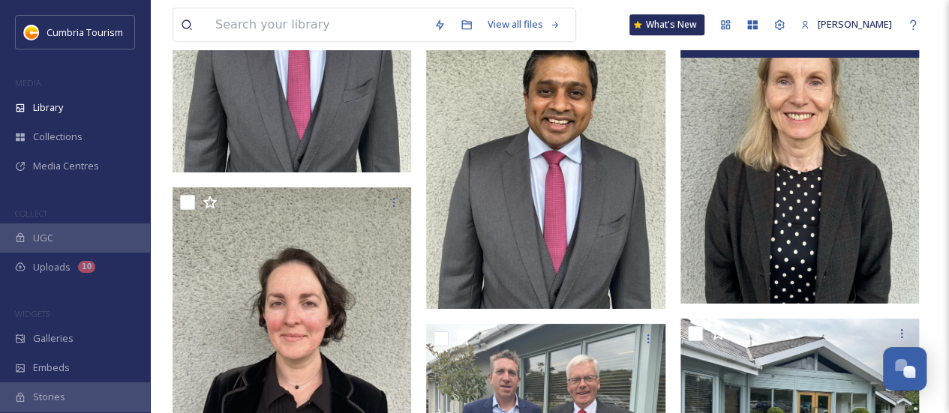
scroll to position [6192, 0]
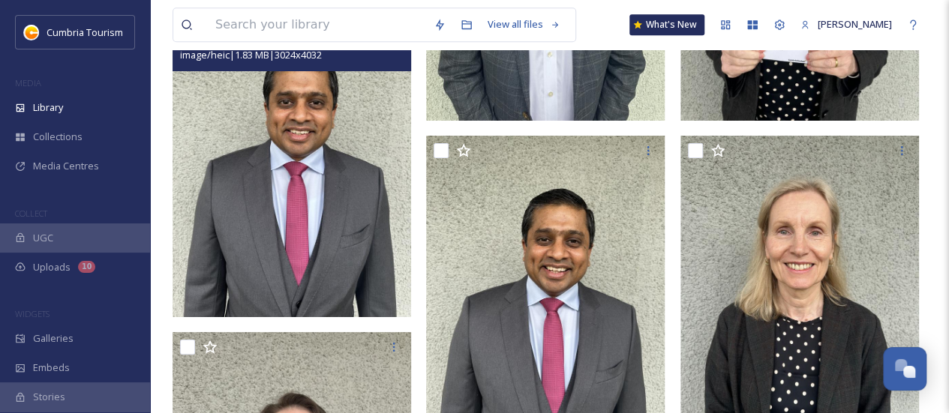
click at [313, 264] on img at bounding box center [291, 158] width 238 height 318
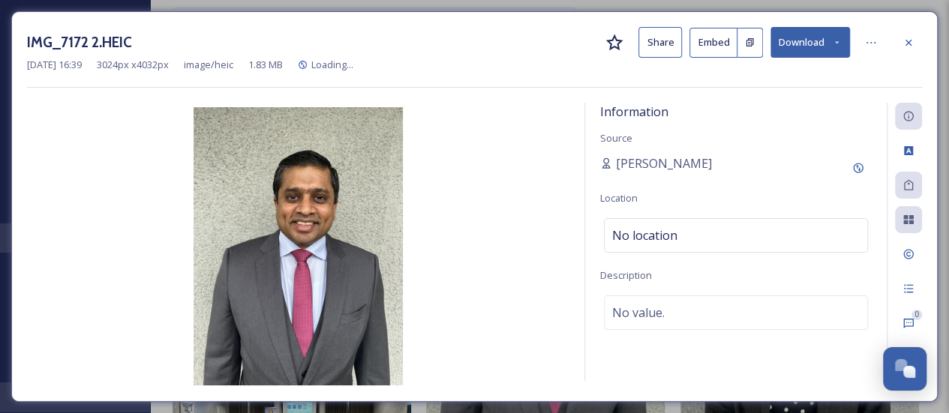
scroll to position [5859, 0]
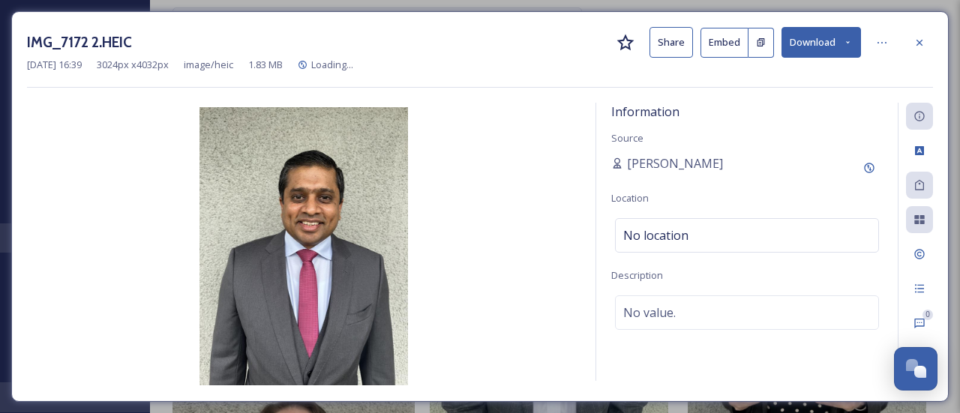
click at [823, 44] on button "Download" at bounding box center [820, 42] width 79 height 31
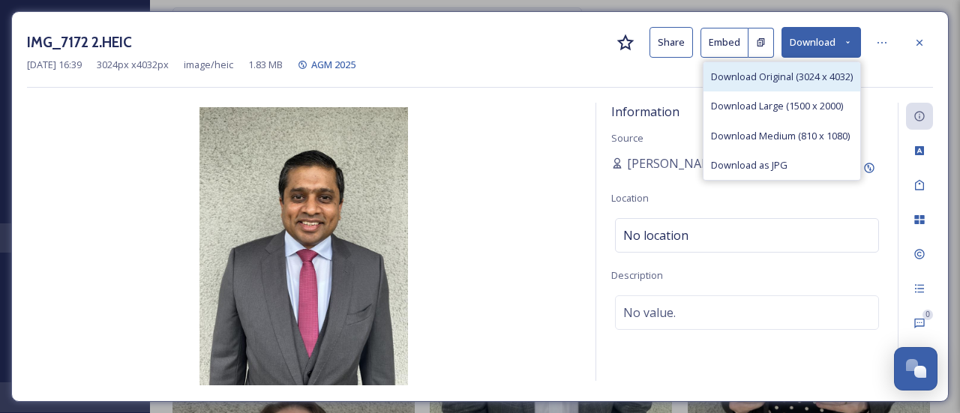
click at [784, 78] on span "Download Original (3024 x 4032)" at bounding box center [782, 77] width 142 height 14
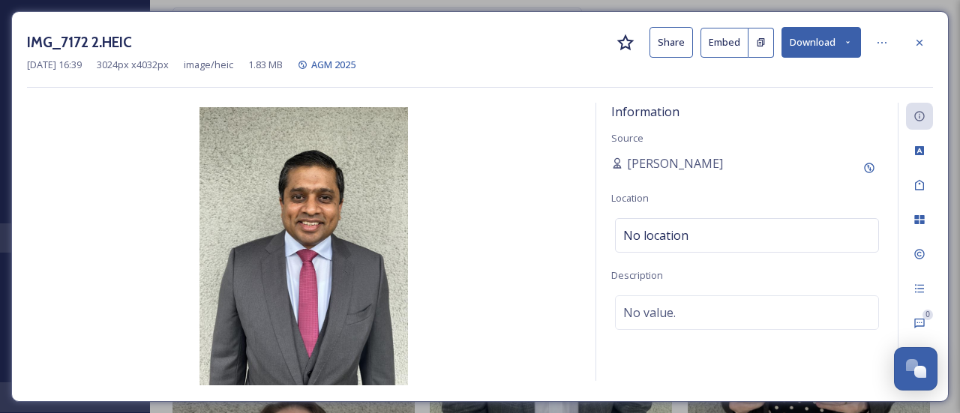
click at [913, 39] on icon at bounding box center [919, 43] width 12 height 12
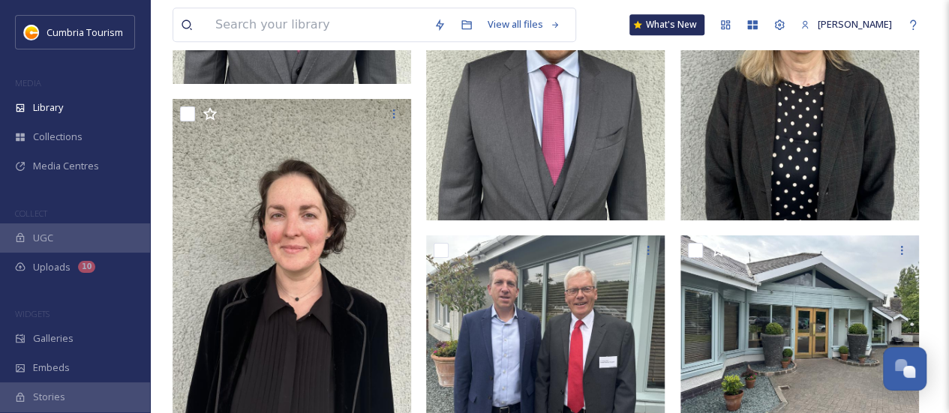
scroll to position [6384, 0]
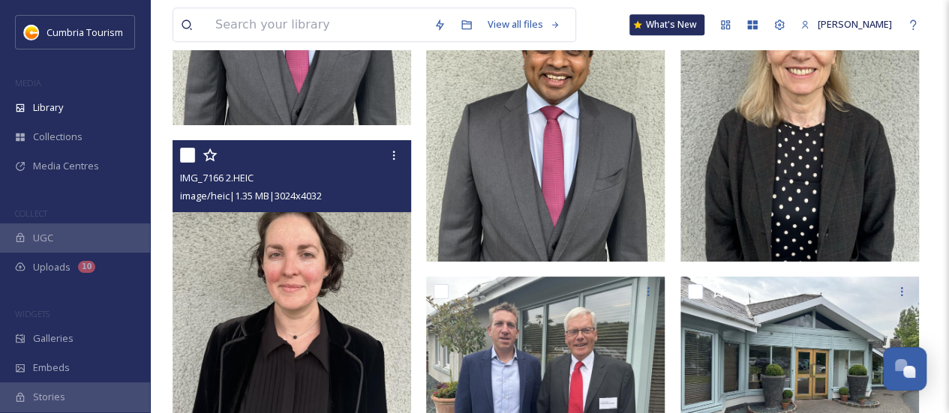
click at [280, 271] on img at bounding box center [291, 299] width 238 height 318
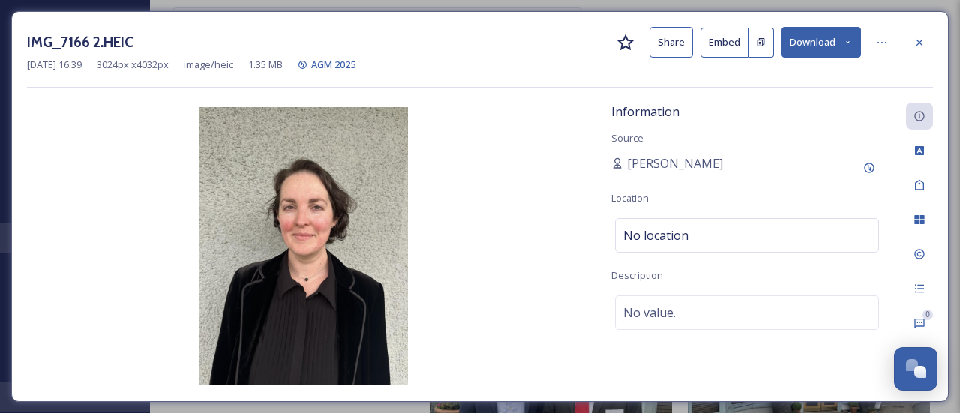
click at [850, 44] on icon at bounding box center [848, 42] width 10 height 10
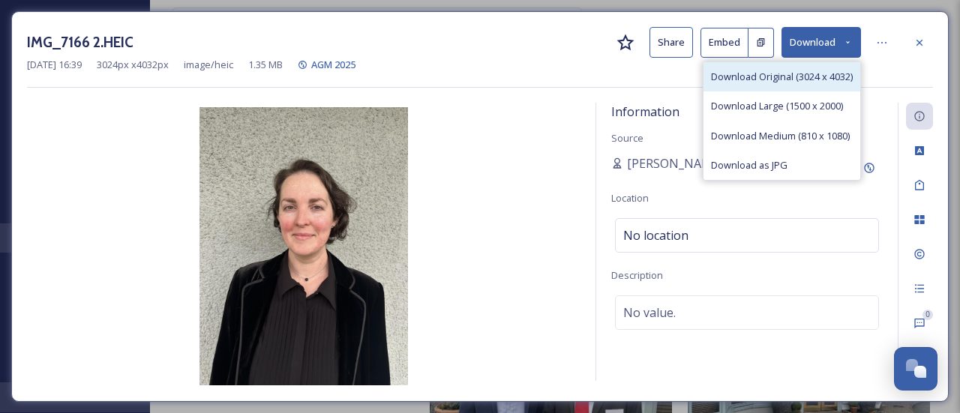
click at [796, 73] on span "Download Original (3024 x 4032)" at bounding box center [782, 77] width 142 height 14
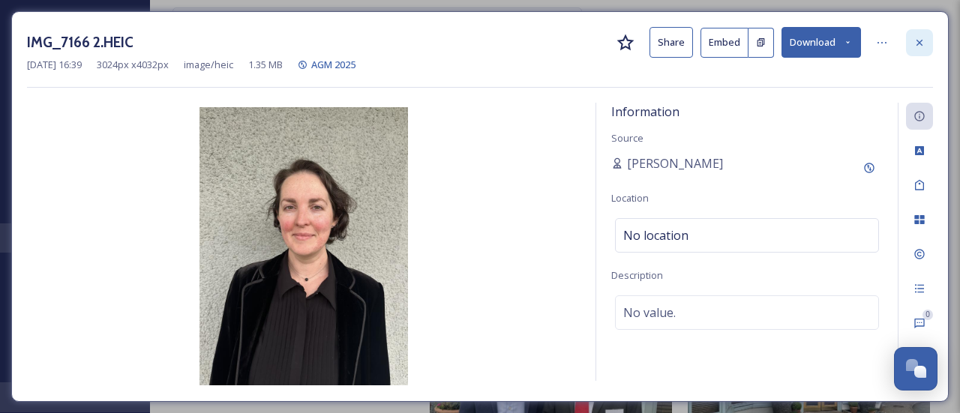
click at [912, 45] on div at bounding box center [919, 42] width 27 height 27
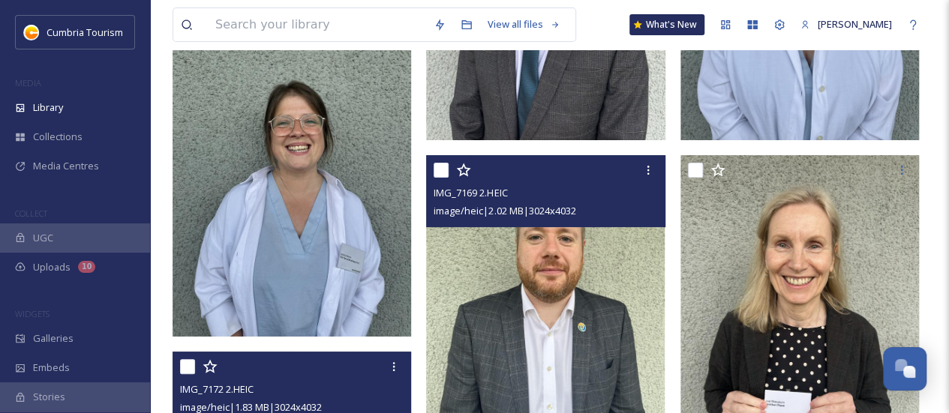
scroll to position [5784, 0]
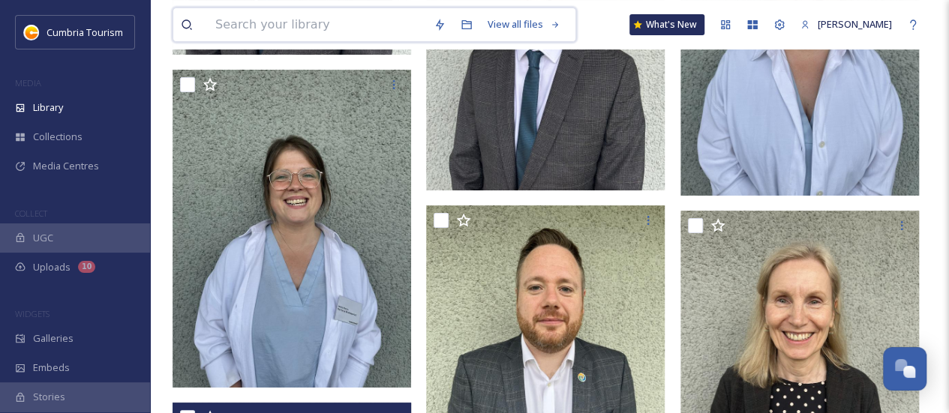
click at [262, 21] on input at bounding box center [317, 24] width 218 height 33
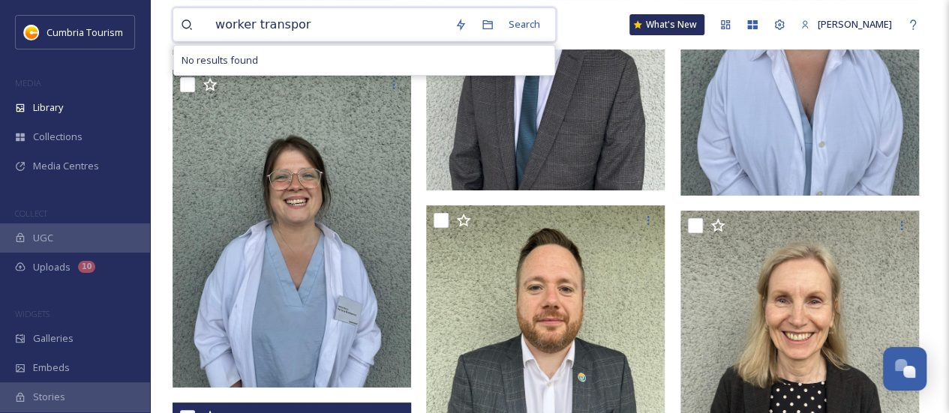
type input "worker transport"
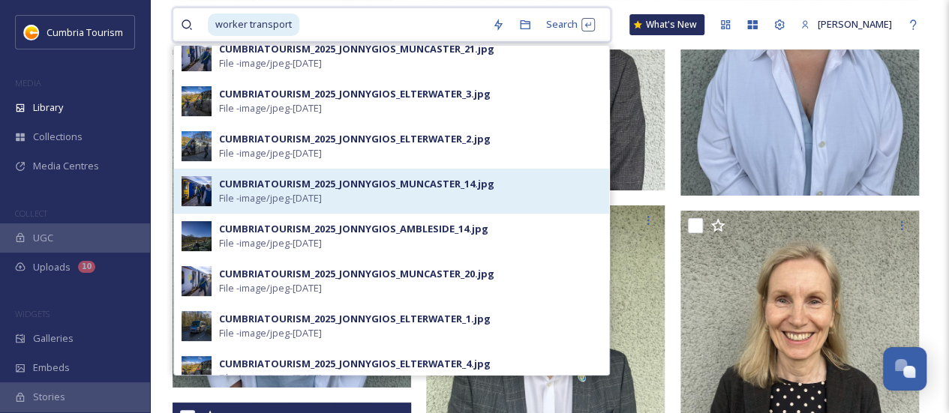
scroll to position [225, 0]
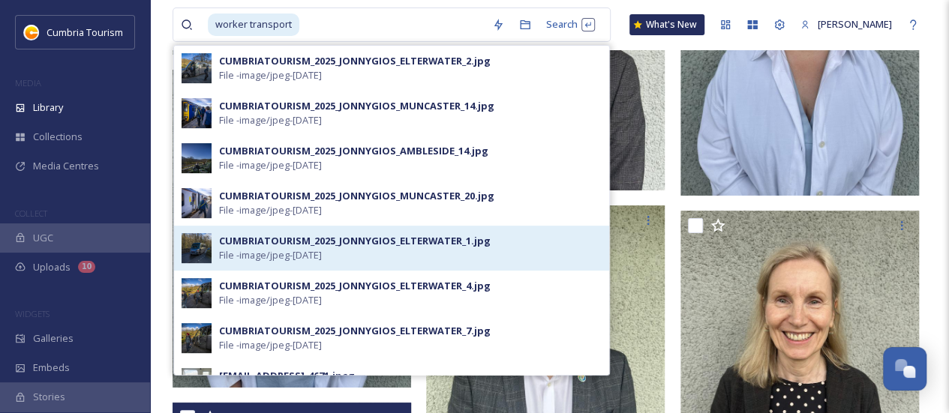
click at [315, 256] on span "File - image/jpeg - [DATE]" at bounding box center [270, 255] width 103 height 14
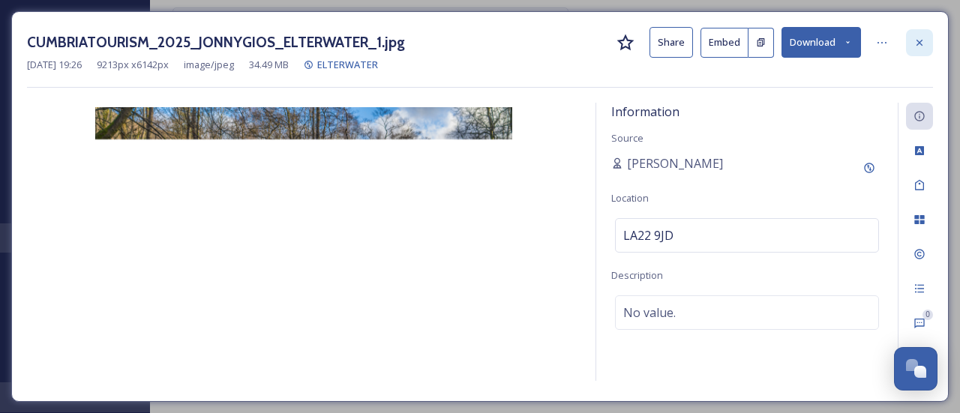
click at [914, 40] on icon at bounding box center [919, 43] width 12 height 12
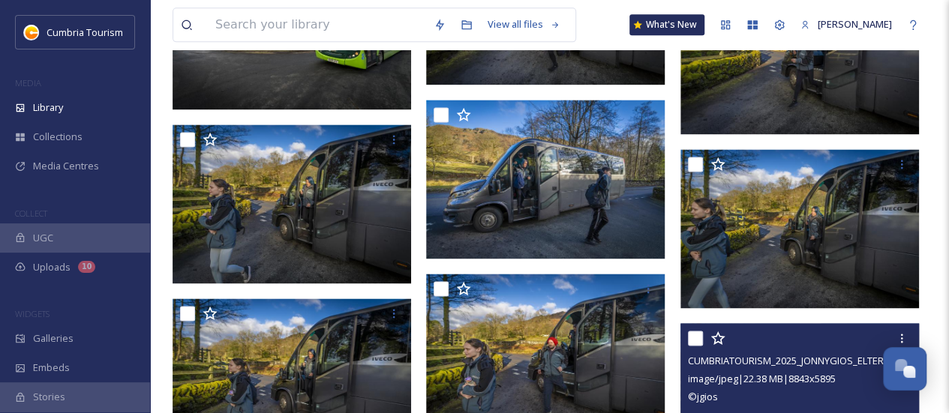
scroll to position [1050, 0]
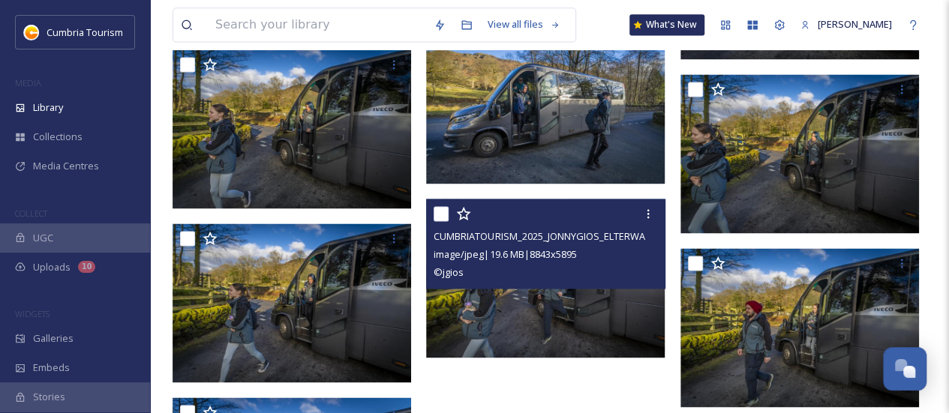
drag, startPoint x: 615, startPoint y: 271, endPoint x: 564, endPoint y: 271, distance: 51.0
click at [564, 268] on div "© jgios" at bounding box center [546, 272] width 227 height 18
click at [566, 302] on img at bounding box center [545, 278] width 238 height 159
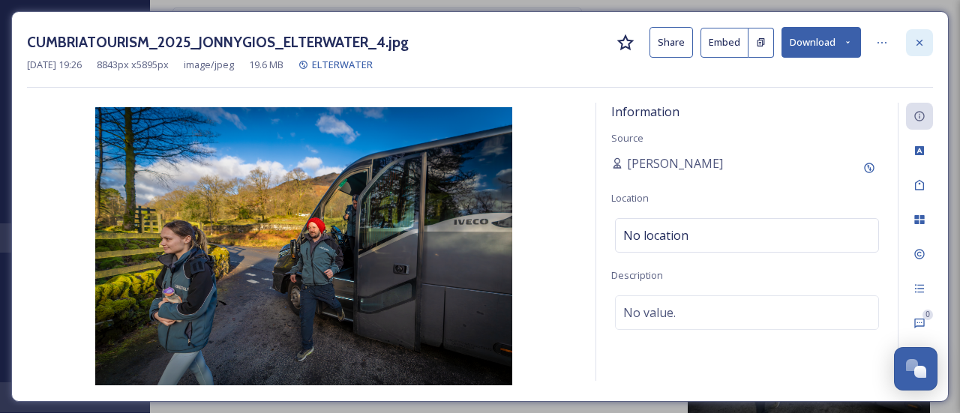
click at [926, 43] on div at bounding box center [919, 42] width 27 height 27
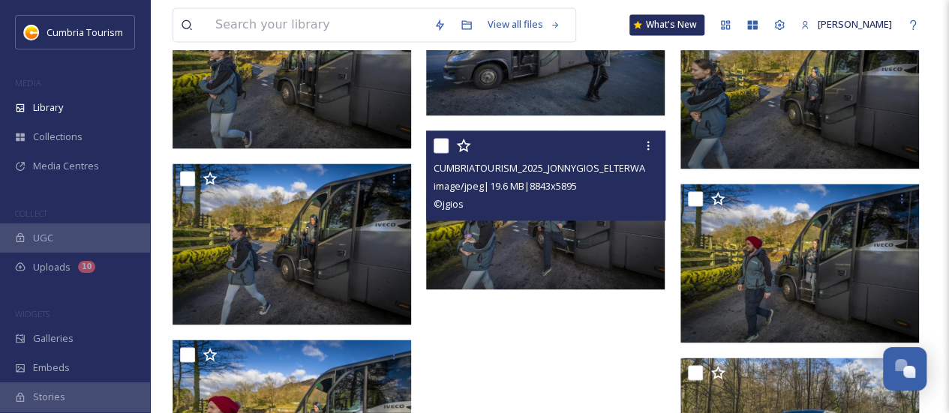
scroll to position [1132, 0]
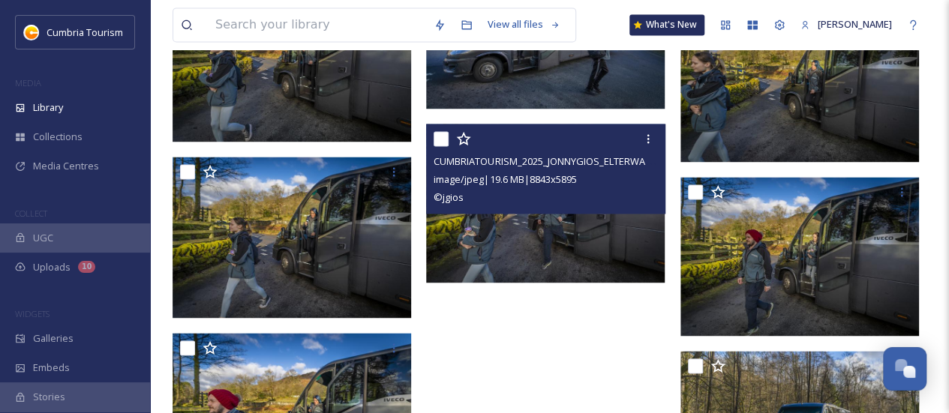
click at [530, 242] on img at bounding box center [545, 203] width 238 height 159
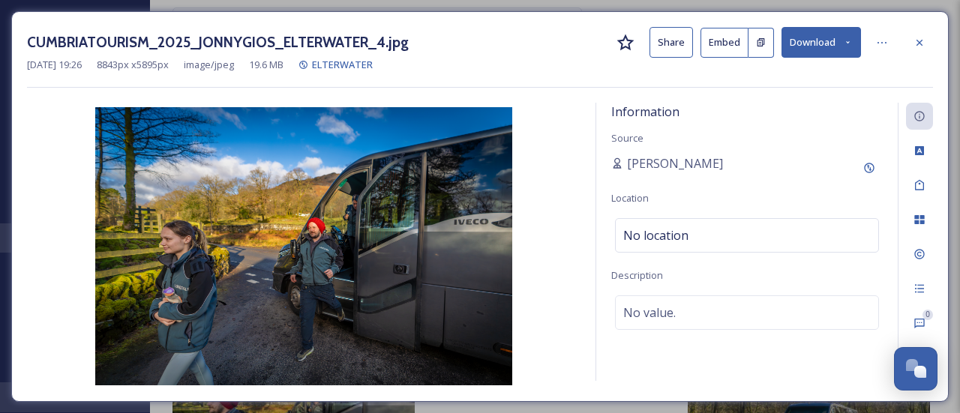
click at [820, 38] on button "Download" at bounding box center [820, 42] width 79 height 31
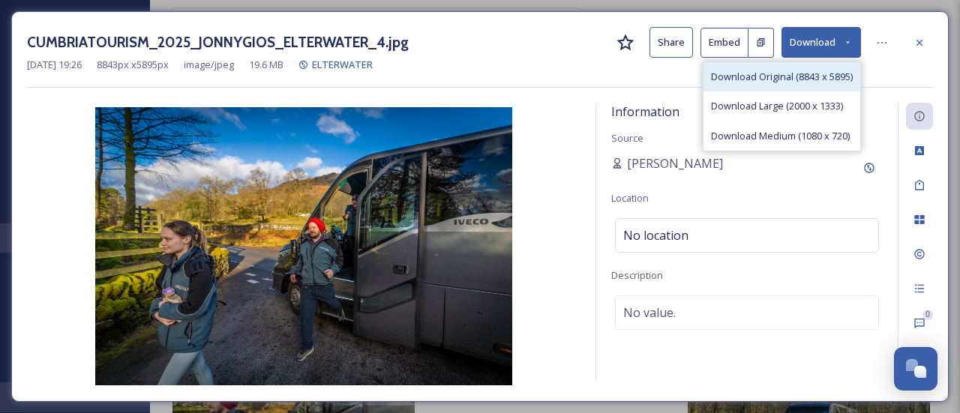
click at [787, 76] on span "Download Original (8843 x 5895)" at bounding box center [782, 77] width 142 height 14
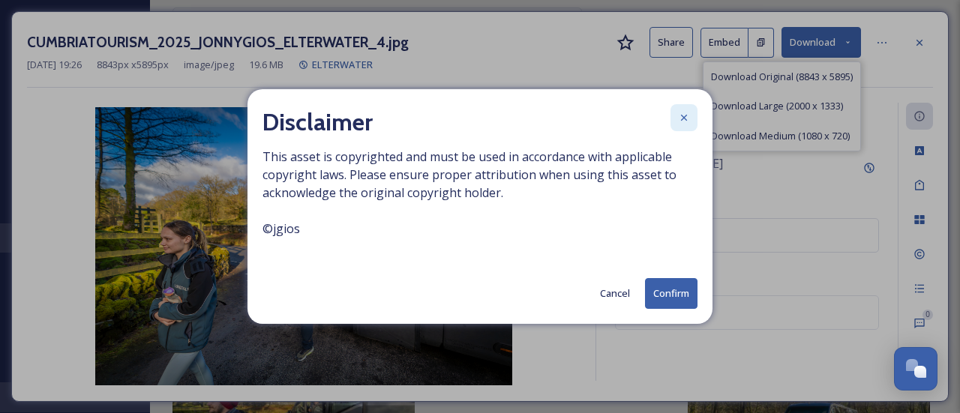
click at [688, 122] on icon at bounding box center [684, 118] width 12 height 12
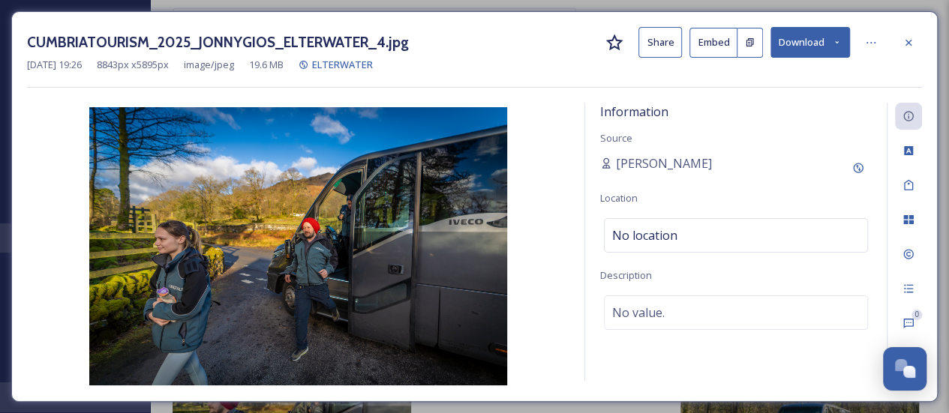
click at [817, 39] on button "Download" at bounding box center [809, 42] width 79 height 31
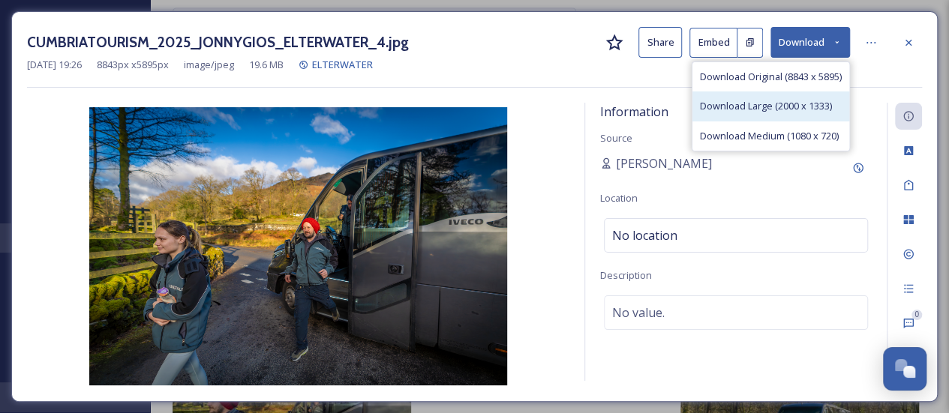
click at [756, 110] on span "Download Large (2000 x 1333)" at bounding box center [766, 106] width 132 height 14
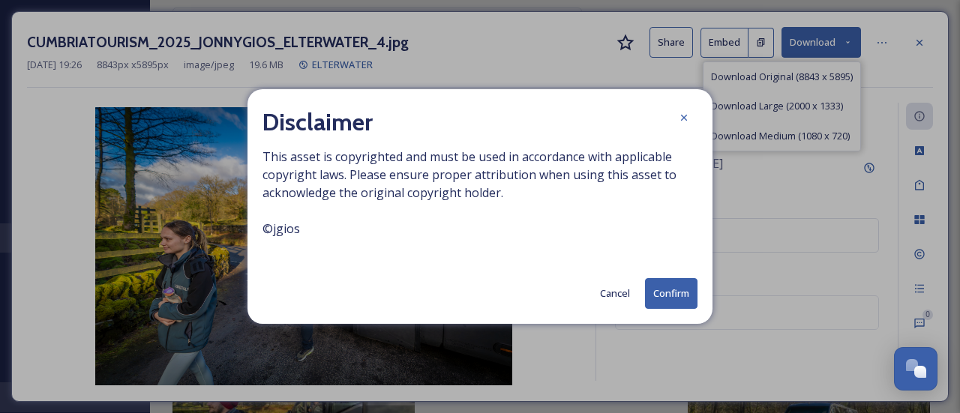
click at [672, 293] on button "Confirm" at bounding box center [671, 293] width 52 height 31
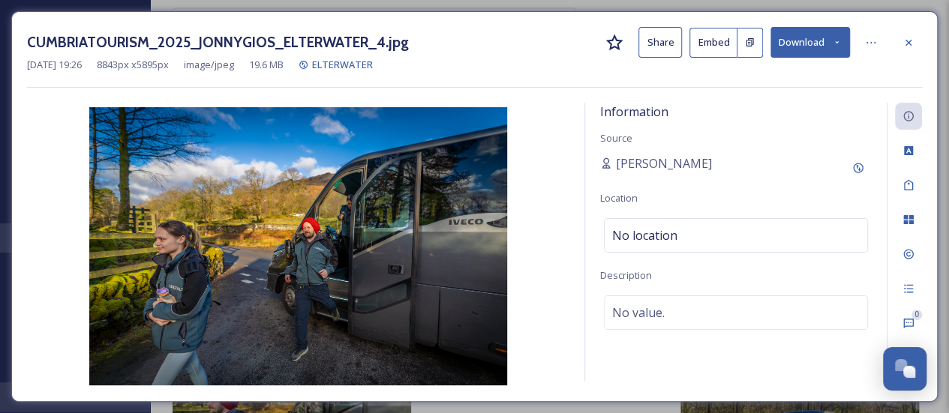
click at [912, 40] on icon at bounding box center [908, 43] width 12 height 12
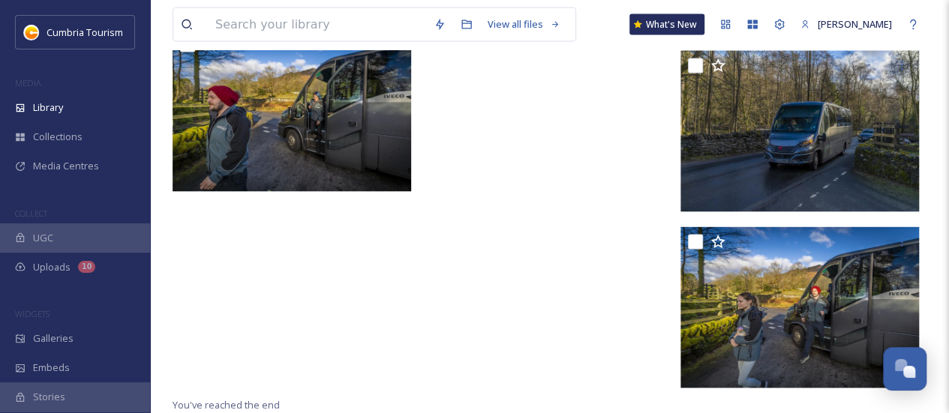
scroll to position [1135, 0]
